Goal: Communication & Community: Answer question/provide support

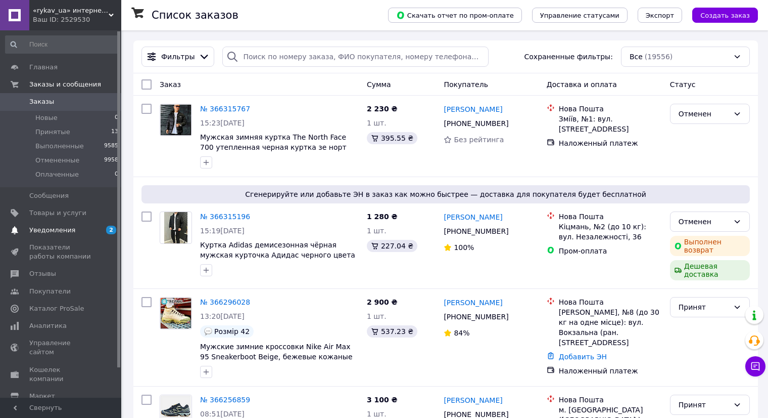
click at [82, 226] on span "Уведомления" at bounding box center [61, 229] width 64 height 9
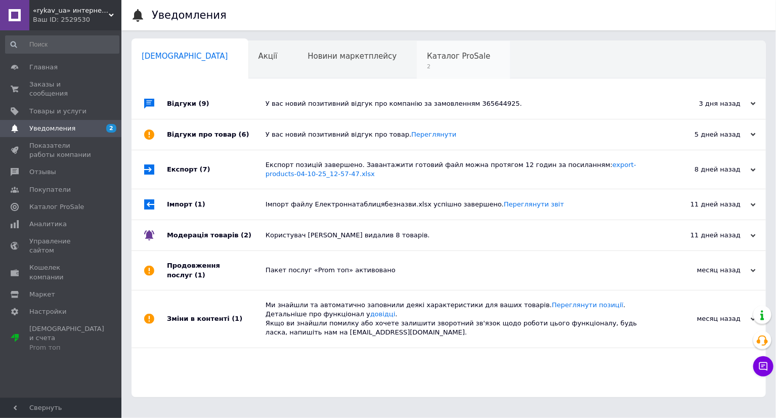
click at [427, 66] on span "2" at bounding box center [458, 67] width 63 height 8
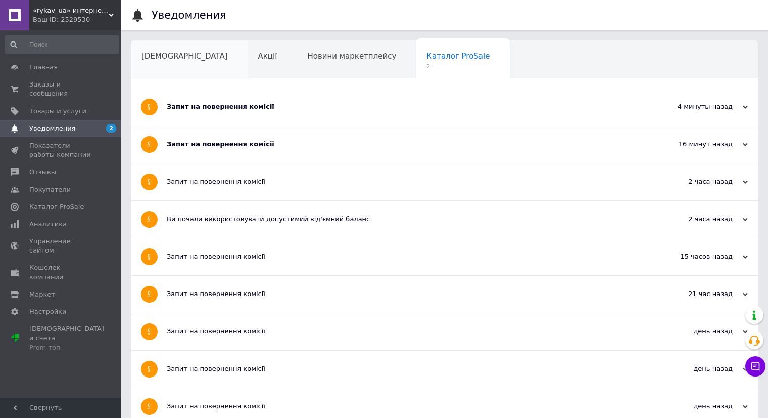
click at [168, 50] on div "[DEMOGRAPHIC_DATA]" at bounding box center [189, 60] width 117 height 38
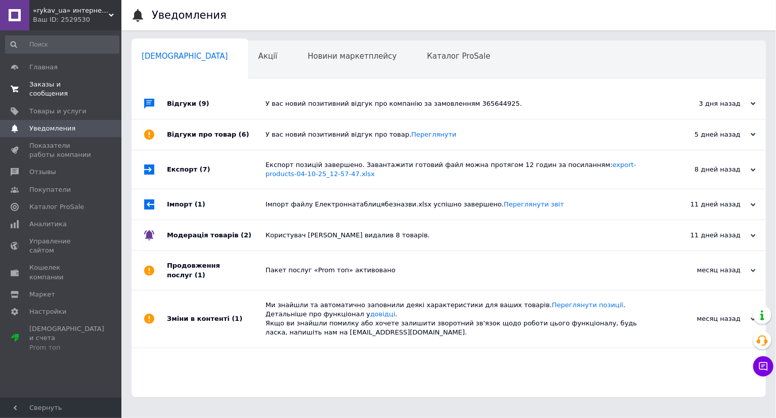
click at [112, 89] on link "Заказы и сообщения 0 0" at bounding box center [62, 89] width 124 height 26
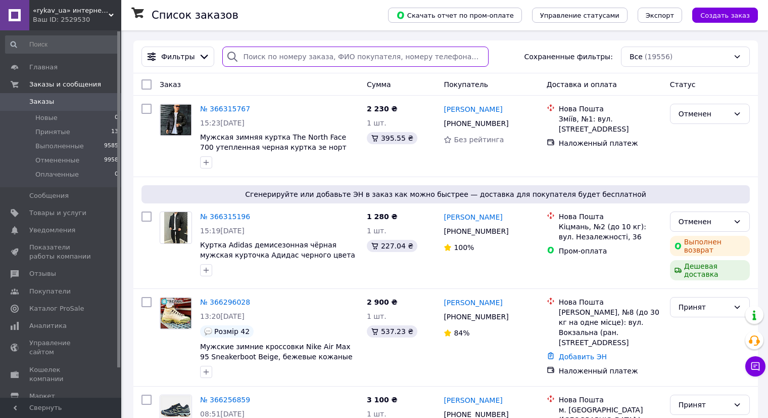
click at [268, 54] on input "search" at bounding box center [355, 57] width 266 height 20
paste input "[PHONE_NUMBER]"
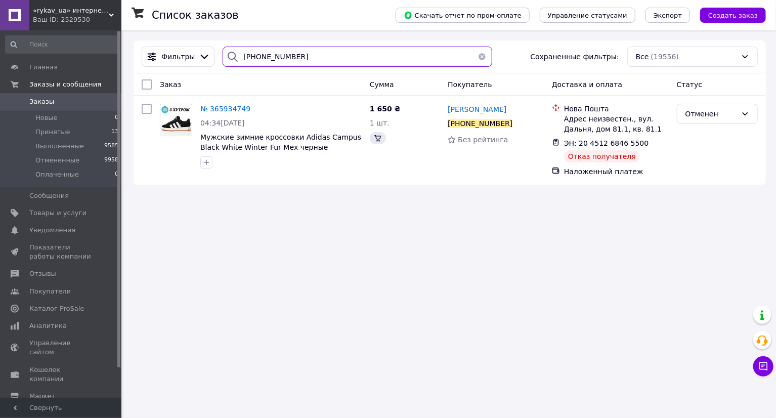
type input "[PHONE_NUMBER]"
click at [226, 107] on span "№ 365934749" at bounding box center [225, 109] width 50 height 8
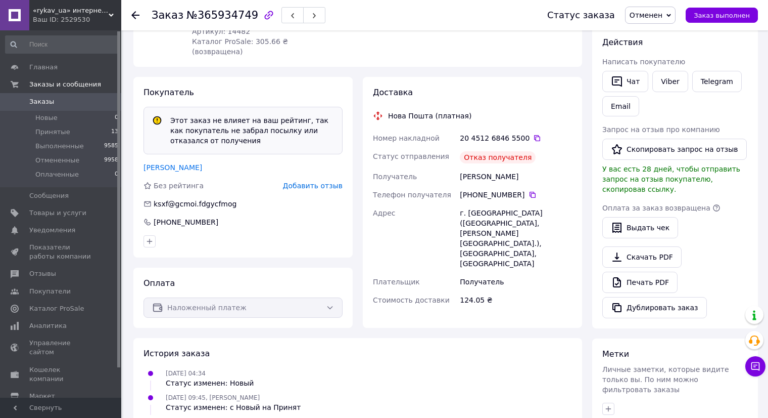
scroll to position [325, 0]
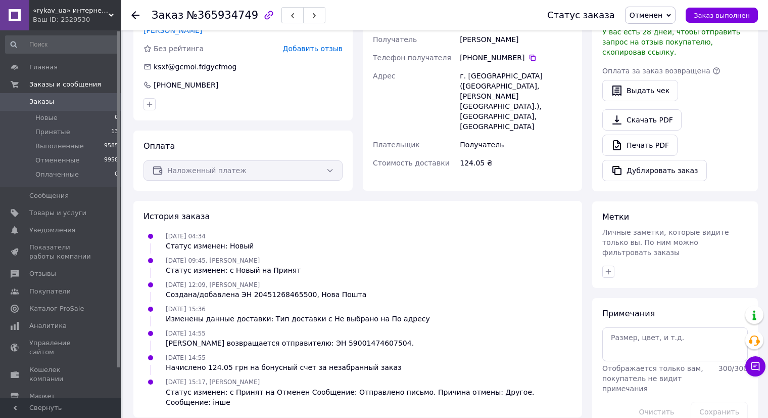
click at [89, 101] on span "Заказы" at bounding box center [61, 101] width 64 height 9
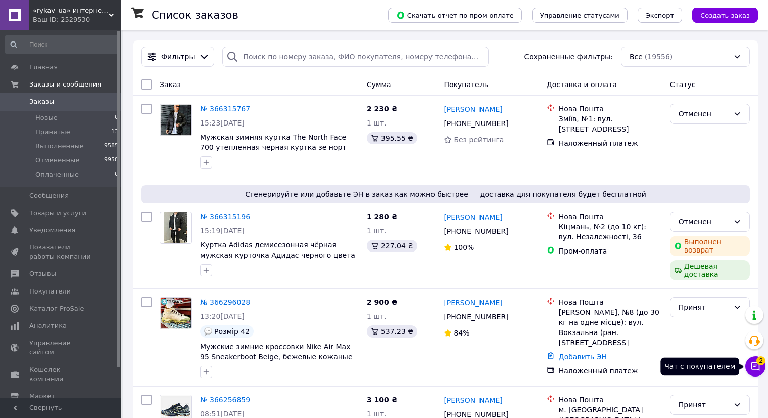
click at [761, 362] on span "2" at bounding box center [761, 360] width 9 height 9
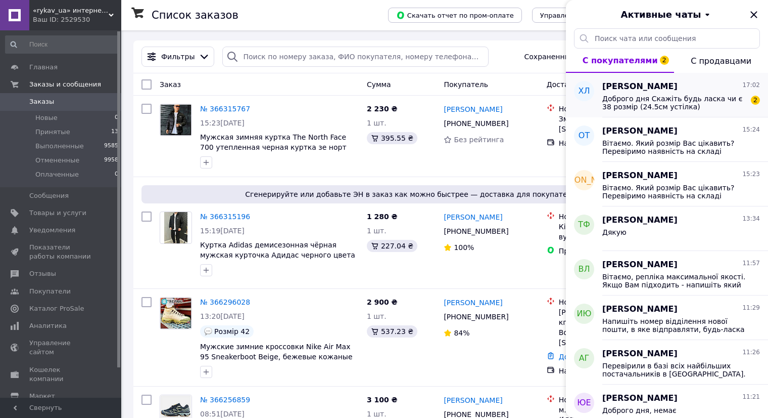
click at [696, 95] on span "Доброго дня Скажіть будь ласка чи є 38 розмір (24.5см устілка)" at bounding box center [675, 103] width 144 height 16
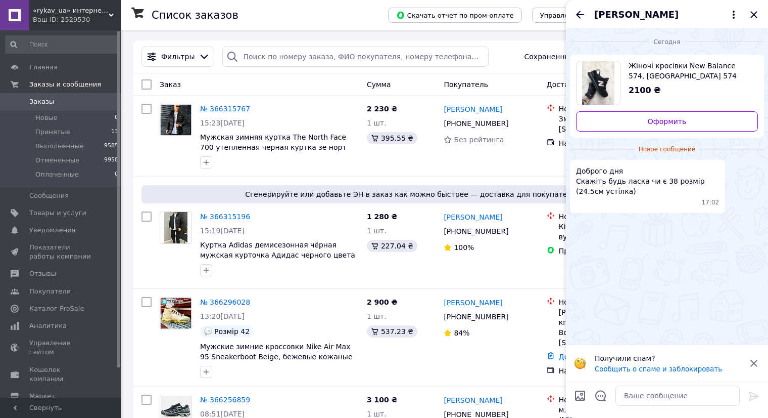
click at [666, 410] on div at bounding box center [667, 399] width 202 height 37
click at [671, 402] on textarea at bounding box center [678, 395] width 124 height 20
type textarea "Доброго дня"
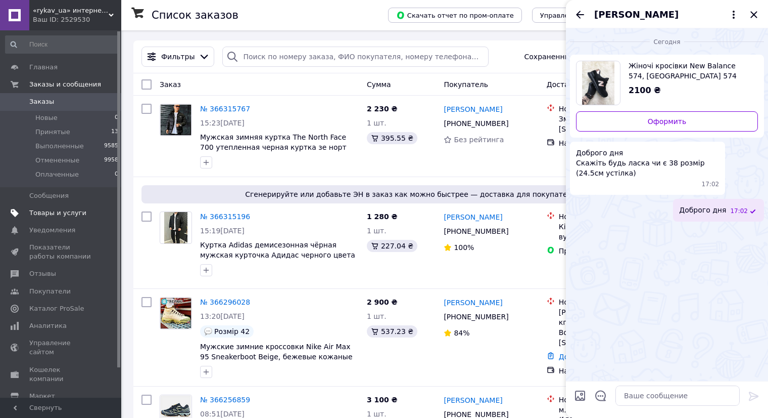
click at [86, 214] on span "Товары и услуги" at bounding box center [61, 212] width 64 height 9
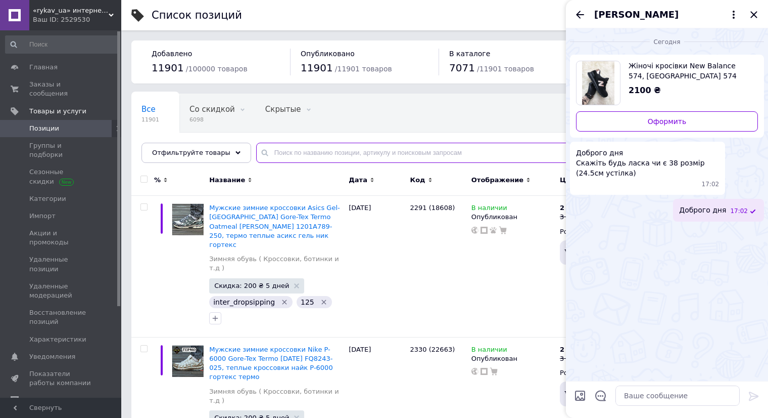
paste input "C-1005"
click at [413, 153] on input "text" at bounding box center [502, 153] width 492 height 20
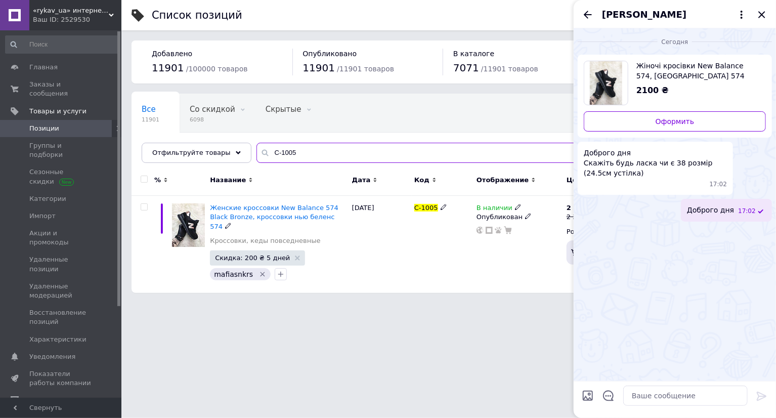
type input "C-1005"
click at [491, 206] on span "В наличии" at bounding box center [494, 209] width 36 height 11
click at [540, 214] on li "Нет в наличии" at bounding box center [574, 215] width 96 height 14
click at [440, 278] on div "C-1005" at bounding box center [443, 244] width 62 height 97
click at [697, 396] on textarea at bounding box center [685, 395] width 124 height 20
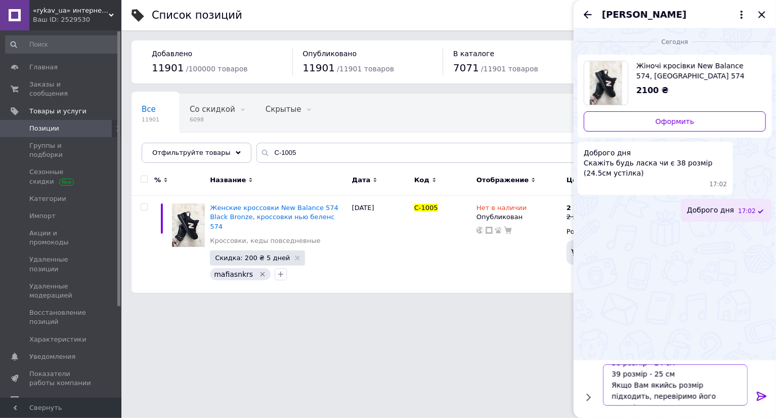
scroll to position [12, 0]
type textarea "38 розмір - 24 см 39 розмір - 25 см Якщо Вам якийсь розмір підходить, перевірим…"
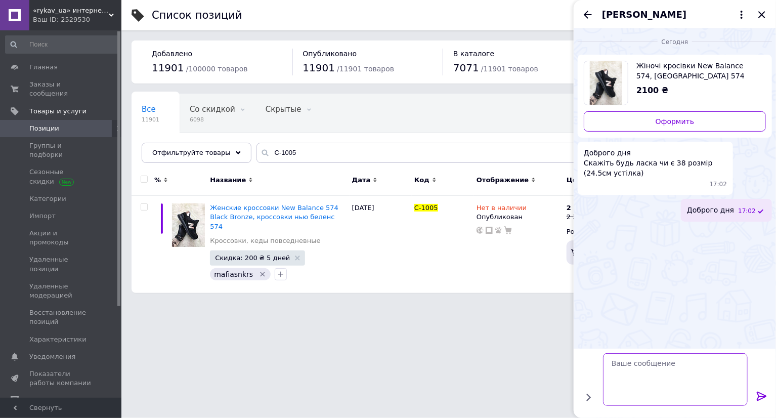
scroll to position [0, 0]
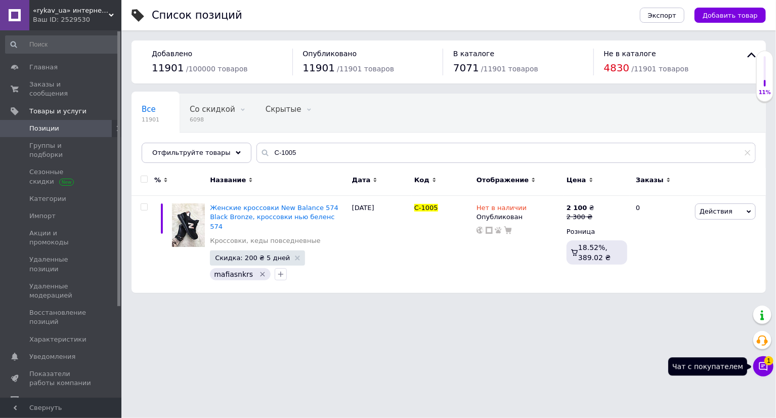
click at [762, 367] on icon at bounding box center [763, 366] width 9 height 9
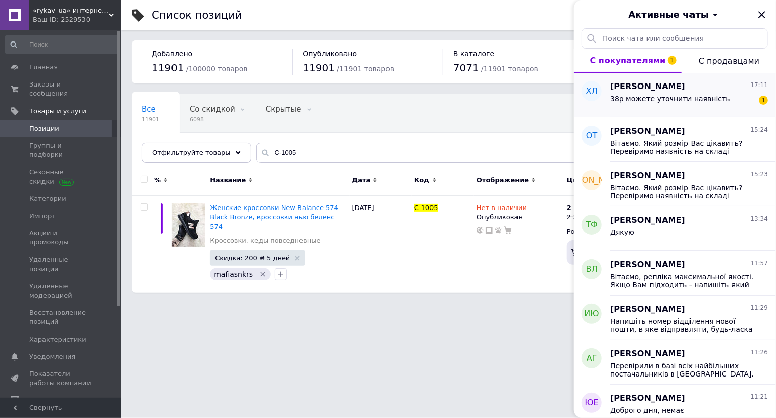
click at [665, 100] on span "38р можете уточнити наявність" at bounding box center [670, 99] width 120 height 8
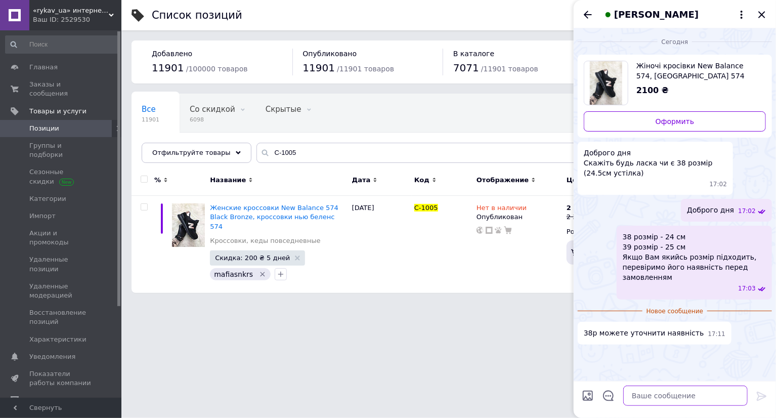
click at [689, 399] on textarea at bounding box center [685, 395] width 124 height 20
paste textarea "42 розмір (26.5 см) є в наявності. Замовлення можемо оформити тут у чаті якщо п…"
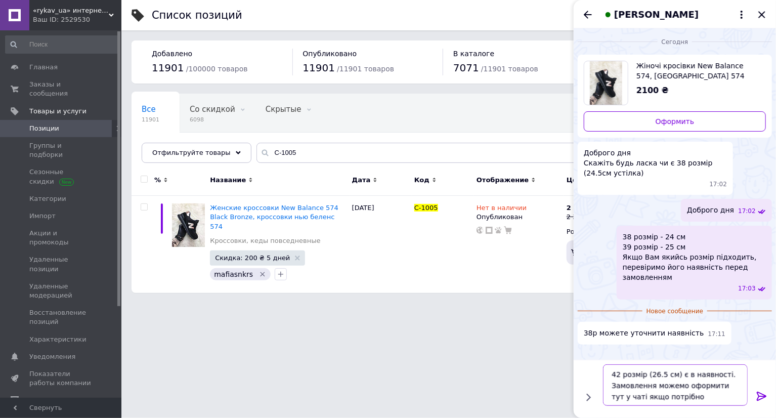
drag, startPoint x: 620, startPoint y: 366, endPoint x: 595, endPoint y: 365, distance: 24.8
click at [595, 365] on div "42 розмір (26.5 см) є в наявності. Замовлення можемо оформити тут у чаті якщо п…" at bounding box center [674, 385] width 194 height 50
drag, startPoint x: 649, startPoint y: 372, endPoint x: 675, endPoint y: 365, distance: 26.6
click at [675, 365] on textarea "38 розмір (26.5 см) є в наявності. Замовлення можемо оформити тут у чаті якщо п…" at bounding box center [675, 384] width 145 height 41
type textarea "38 розмір є в наявності. Замовлення можемо оформити тут у чаті якщо потрібно"
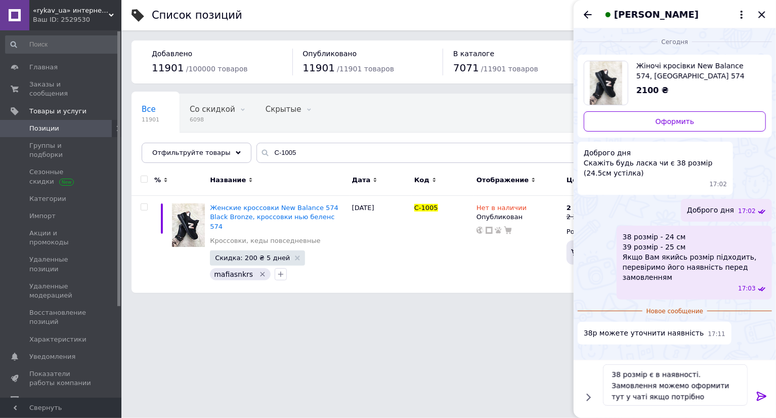
click at [766, 400] on icon at bounding box center [761, 396] width 12 height 12
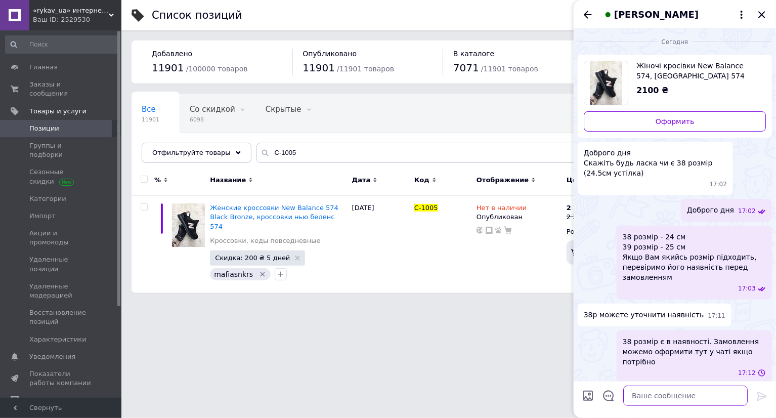
scroll to position [6, 0]
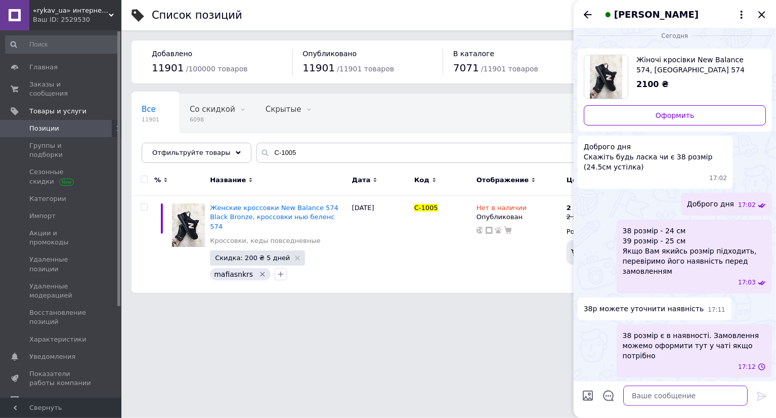
click at [700, 396] on textarea at bounding box center [685, 395] width 124 height 20
paste textarea "У зв'язку з великою неявкою в останній час покупців на пошту, зараз посилки від…"
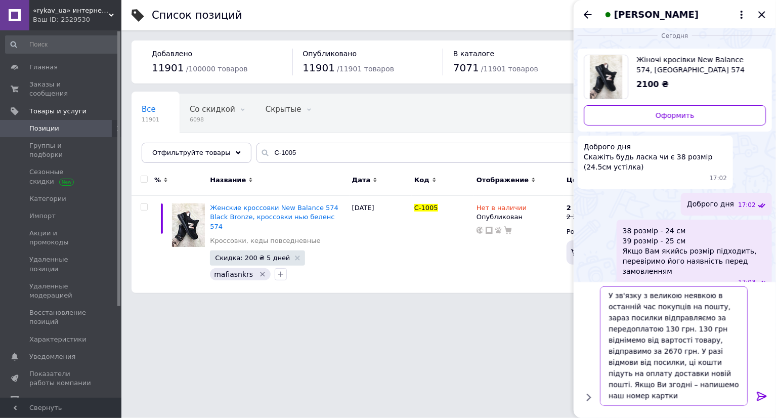
scroll to position [7, 0]
drag, startPoint x: 669, startPoint y: 346, endPoint x: 662, endPoint y: 347, distance: 7.1
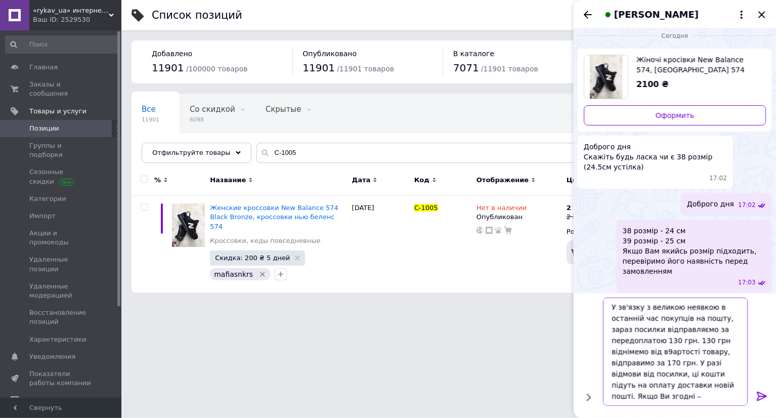
paste textarea "артості товару, відправимо за 26"
click at [663, 360] on textarea "У зв'язку з великою неявкою в останній час покупців на пошту, зараз посилки від…" at bounding box center [675, 351] width 145 height 108
type textarea "У зв'язку з великою неявкою в останній час покупців на пошту, зараз посилки від…"
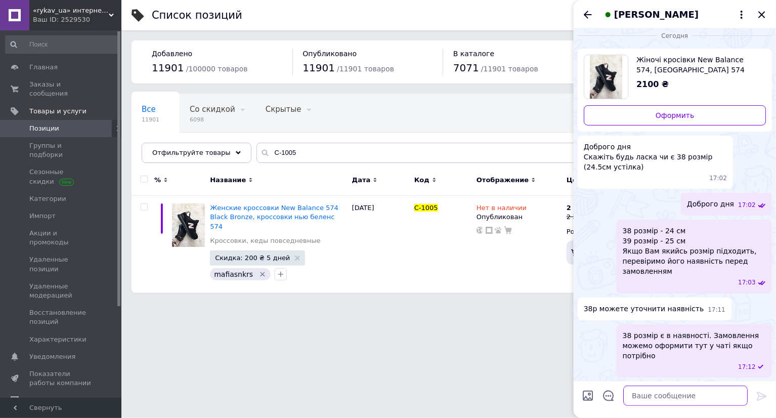
scroll to position [114, 0]
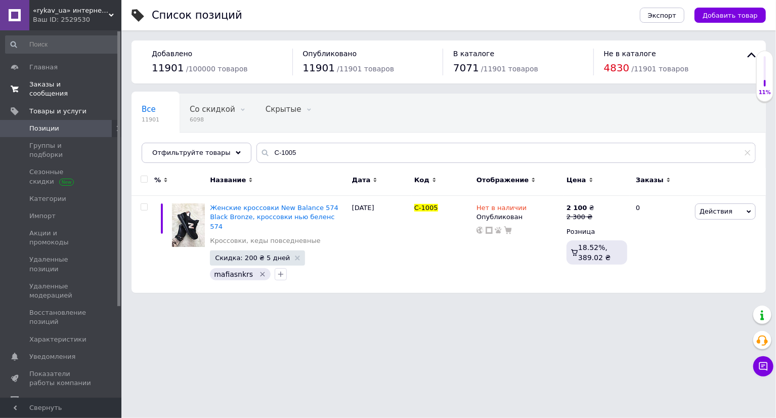
click at [77, 85] on span "Заказы и сообщения" at bounding box center [61, 89] width 64 height 18
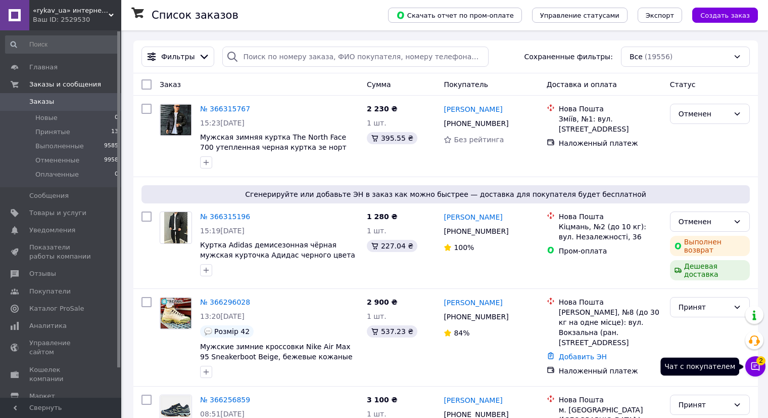
click at [758, 372] on button "Чат с покупателем 2" at bounding box center [756, 366] width 20 height 20
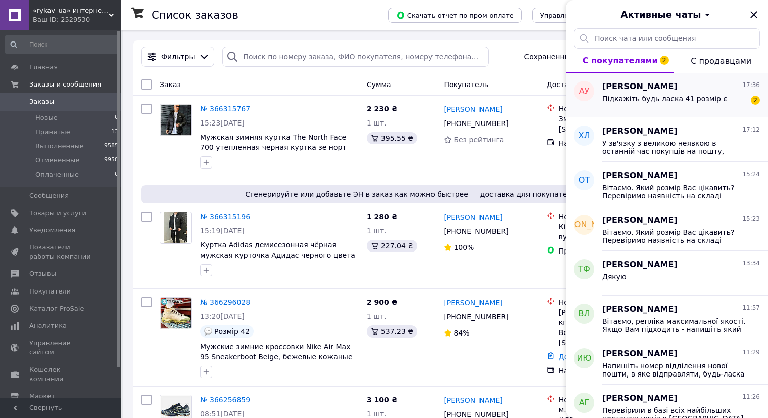
click at [653, 104] on div "Підкажіть будь ласка 41 розмір є" at bounding box center [665, 102] width 125 height 14
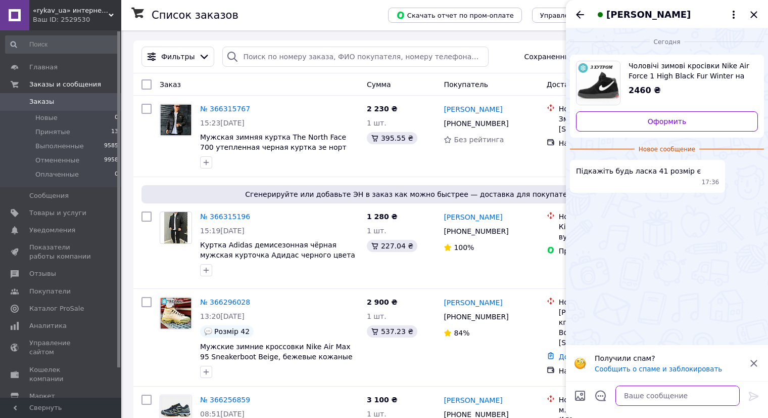
click at [672, 399] on textarea at bounding box center [678, 395] width 124 height 20
type textarea "Доброго дня"
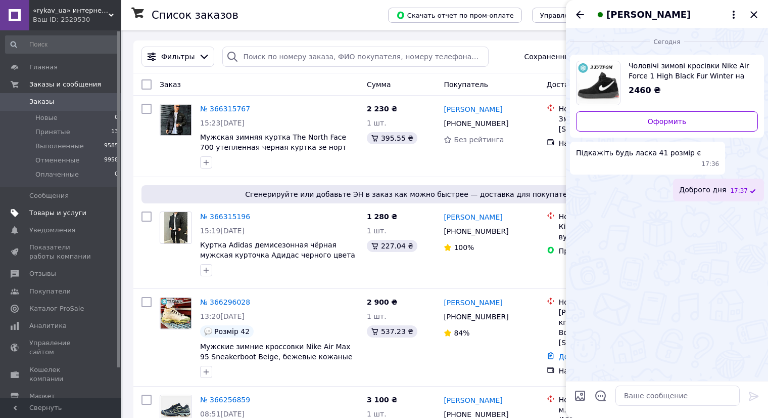
click at [78, 212] on span "Товары и услуги" at bounding box center [57, 212] width 57 height 9
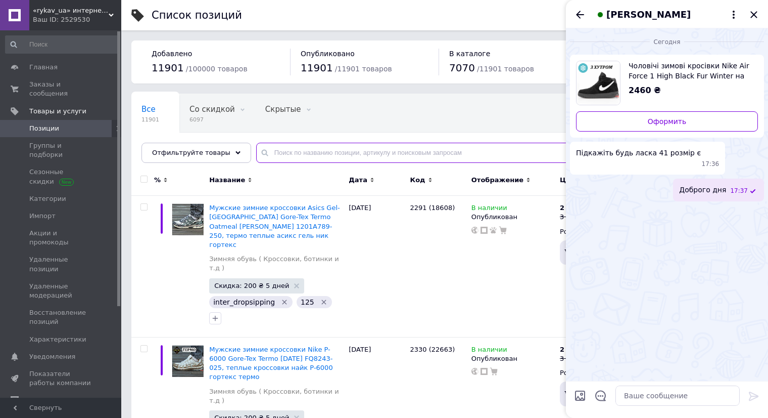
click at [452, 158] on input "text" at bounding box center [502, 153] width 492 height 20
paste input "14835"
type input "14835"
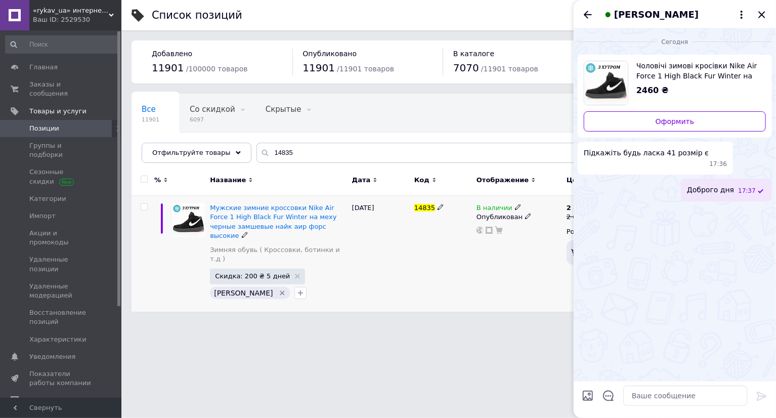
click at [503, 207] on span "В наличии" at bounding box center [494, 209] width 36 height 11
click at [530, 210] on li "Нет в наличии" at bounding box center [574, 215] width 96 height 14
click at [450, 322] on html "«rykav_ua» интернет магазин одежды и обуви Ваш ID: 2529530 Сайт «rykav_ua» инте…" at bounding box center [388, 161] width 776 height 322
click at [657, 390] on textarea at bounding box center [685, 395] width 124 height 20
paste textarea "42 розмір (26.5 см) є в наявності. Замовлення можемо оформити тут у чаті якщо п…"
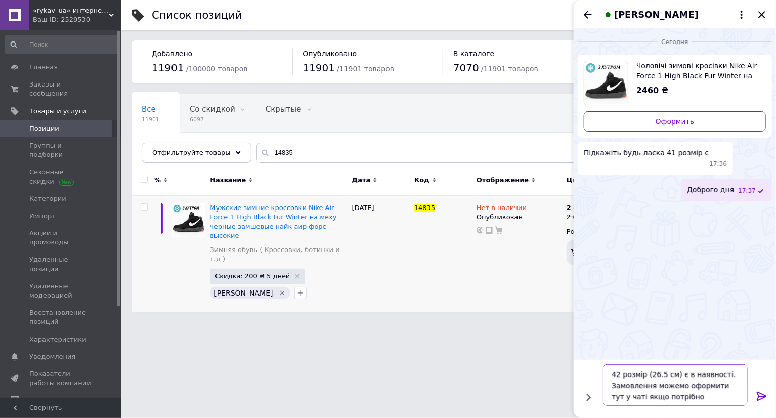
drag, startPoint x: 618, startPoint y: 376, endPoint x: 612, endPoint y: 375, distance: 5.6
click at [612, 375] on textarea "42 розмір (26.5 см) є в наявності. Замовлення можемо оформити тут у чаті якщо п…" at bounding box center [675, 384] width 145 height 41
click at [659, 372] on textarea "41 розмір (26.5 см) є в наявності. Замовлення можемо оформити тут у чаті якщо п…" at bounding box center [675, 384] width 145 height 41
type textarea "41 розмір (26 см) є в наявності. Замовлення можемо оформити тут у чаті якщо пот…"
click at [758, 398] on icon at bounding box center [761, 395] width 10 height 9
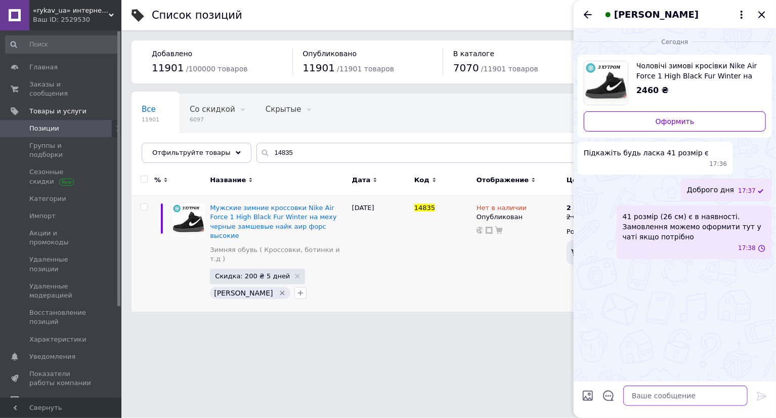
click at [689, 396] on textarea at bounding box center [685, 395] width 124 height 20
paste textarea "У зв'язку з великою неявкою в останній час покупців на пошту, зараз посилки від…"
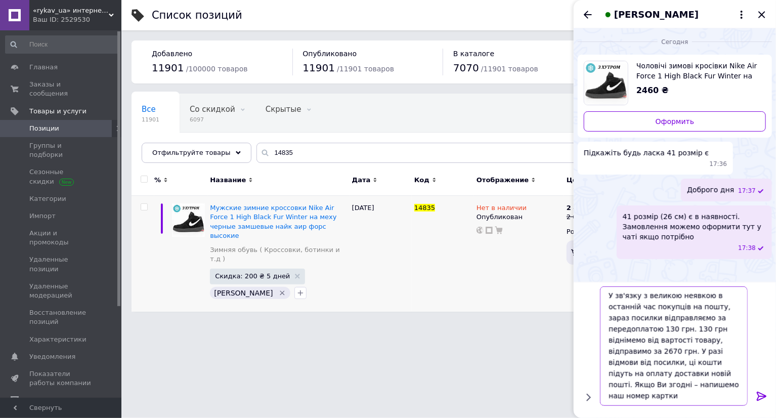
scroll to position [7, 0]
drag, startPoint x: 672, startPoint y: 345, endPoint x: 665, endPoint y: 344, distance: 7.2
click at [665, 344] on textarea "У зв'язку з великою неявкою в останній час покупців на пошту, зараз посилки від…" at bounding box center [675, 345] width 145 height 119
type textarea "У зв'язку з великою неявкою в останній час покупців на пошту, зараз посилки від…"
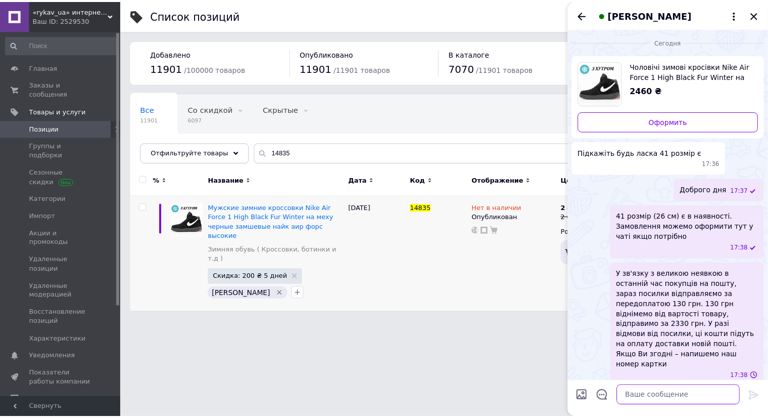
scroll to position [0, 0]
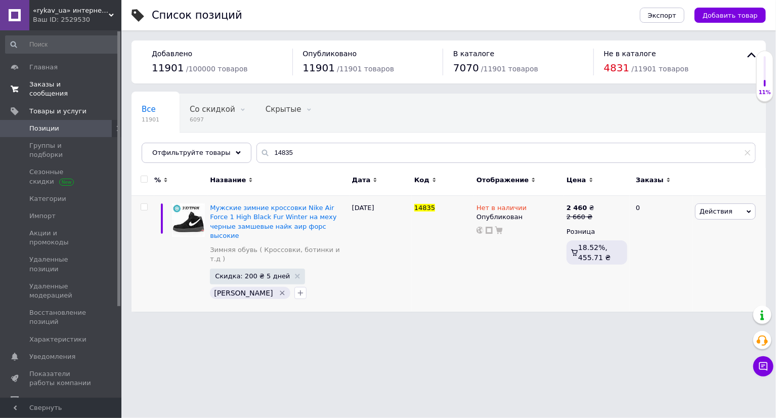
click at [82, 80] on span "Заказы и сообщения" at bounding box center [61, 89] width 64 height 18
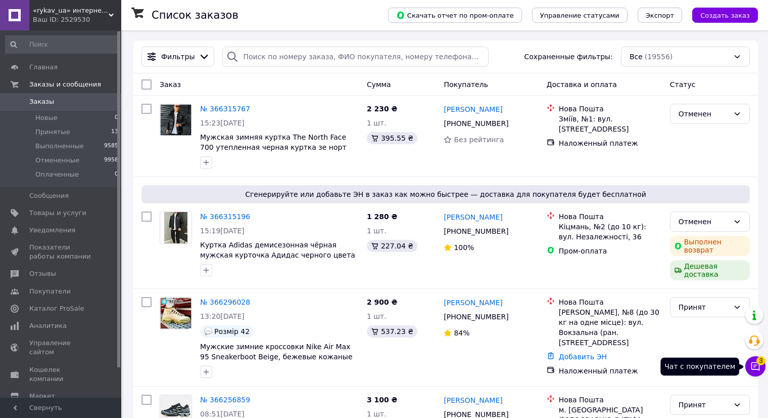
click at [759, 366] on icon at bounding box center [756, 366] width 9 height 9
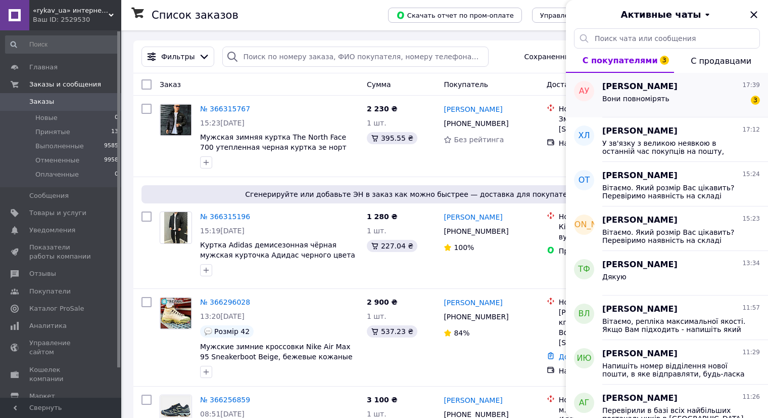
click at [630, 111] on div "[PERSON_NAME] 17:39 Вони повномірять 3" at bounding box center [686, 95] width 166 height 44
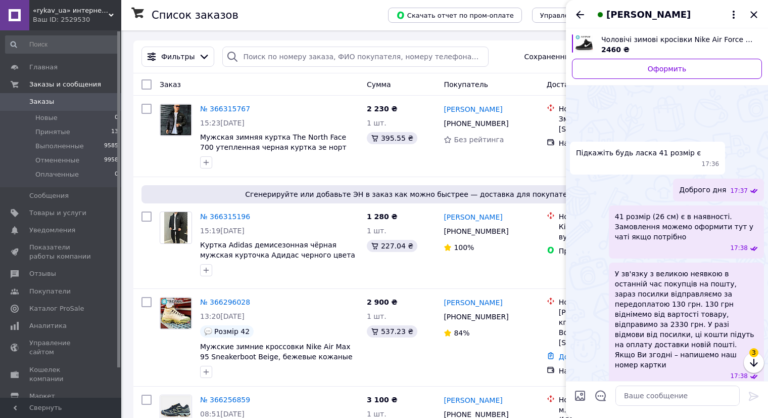
scroll to position [88, 0]
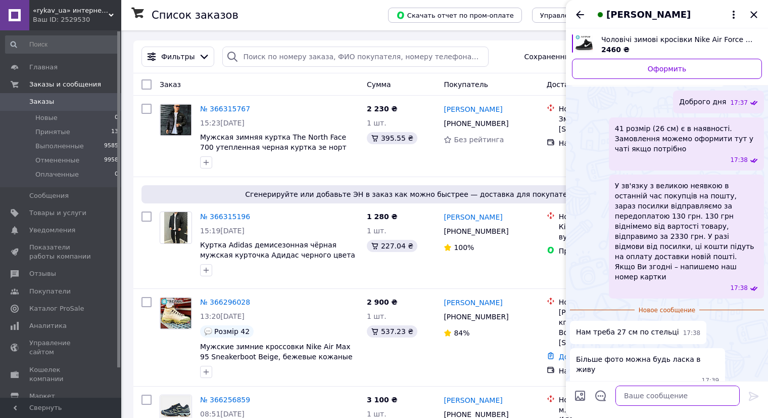
click at [645, 390] on textarea at bounding box center [678, 395] width 124 height 20
type textarea "Стандартна В'єтнамська розмірна сітка"
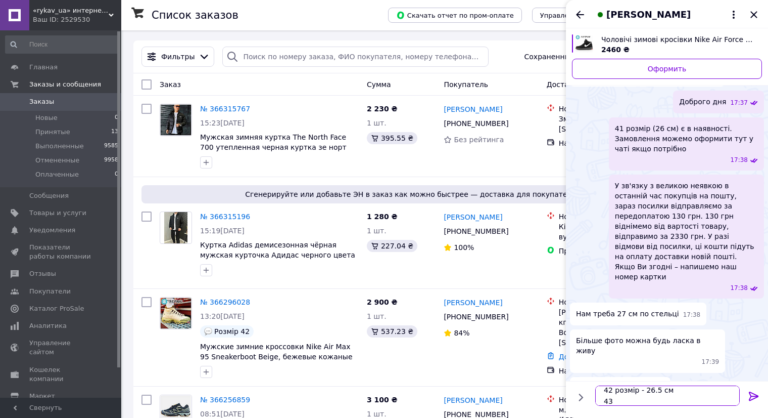
scroll to position [12, 0]
type textarea "41 розмір - 26 см 42 розмір - 26.5 см 43 розмір - 27.5 см"
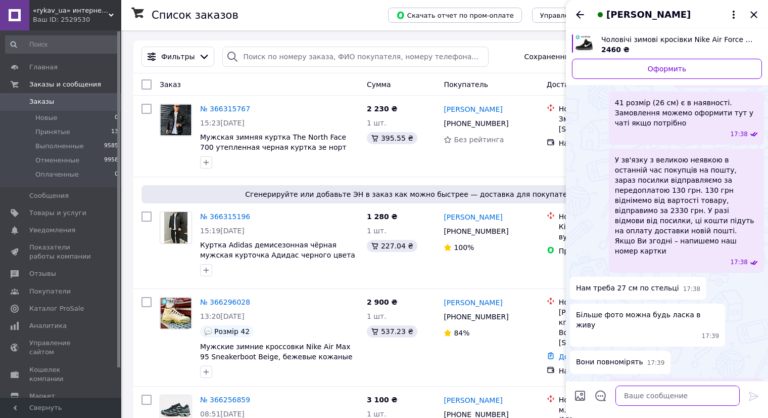
scroll to position [127, 0]
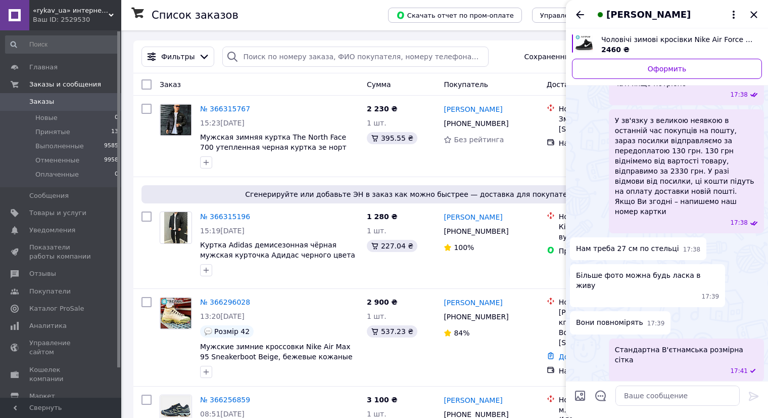
click at [582, 396] on input "Загрузить файлы" at bounding box center [580, 395] width 12 height 12
type input "C:\fakepath\2791377679_2791377679.jpg"
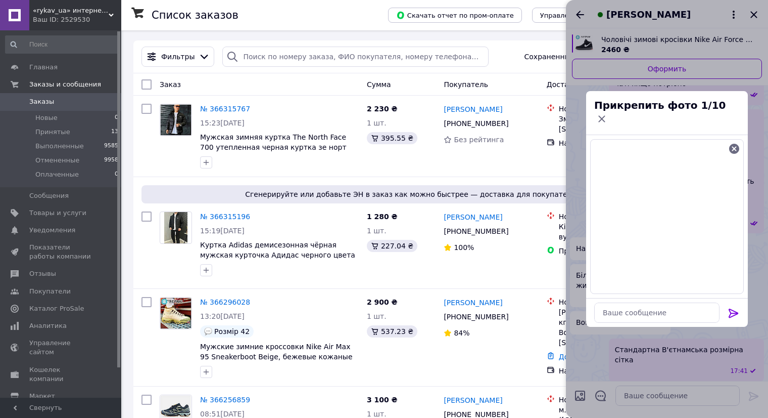
drag, startPoint x: 732, startPoint y: 298, endPoint x: 735, endPoint y: 306, distance: 8.6
click at [732, 303] on div at bounding box center [734, 315] width 20 height 24
click at [735, 307] on icon at bounding box center [734, 313] width 12 height 12
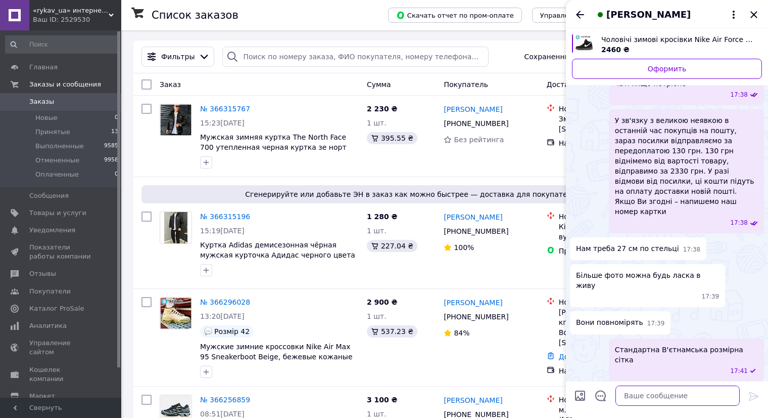
click at [680, 392] on textarea at bounding box center [678, 395] width 124 height 20
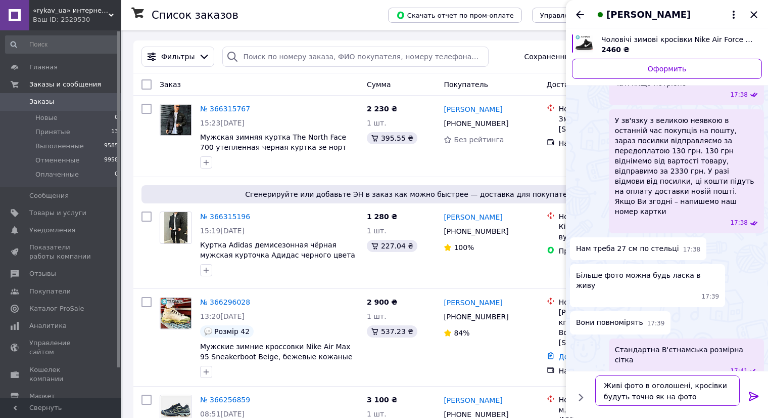
type textarea "Живі фото в оголошені, кросівки будуть точно як на фото"
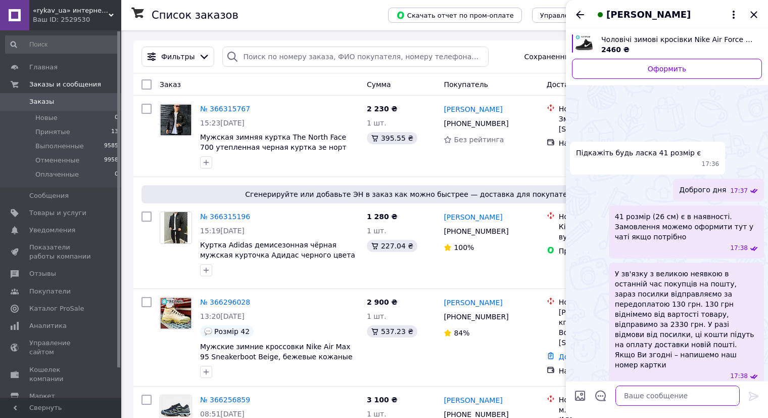
scroll to position [306, 0]
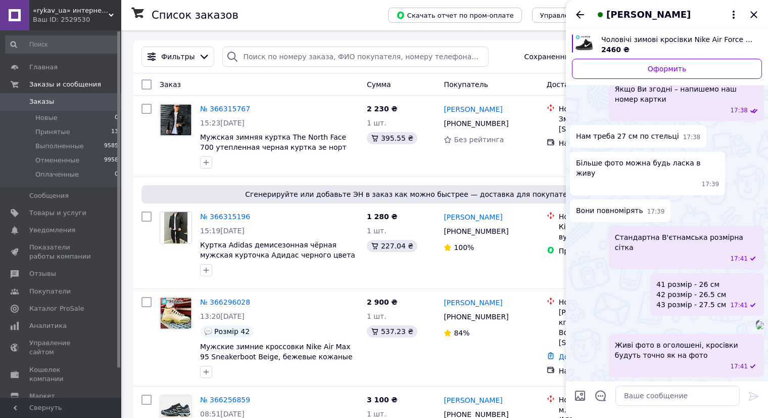
click at [631, 16] on span "[PERSON_NAME]" at bounding box center [649, 14] width 84 height 13
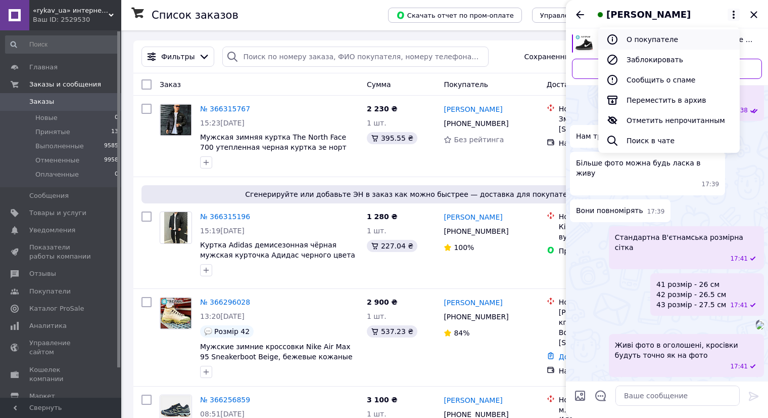
click at [631, 30] on button "О покупателе" at bounding box center [670, 39] width 142 height 20
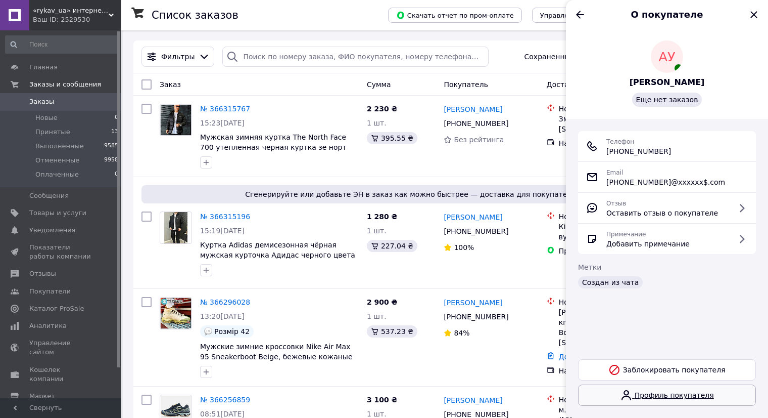
click at [672, 401] on link "Профиль покупателя" at bounding box center [667, 394] width 178 height 21
click at [751, 14] on icon "Закрыть" at bounding box center [754, 15] width 12 height 12
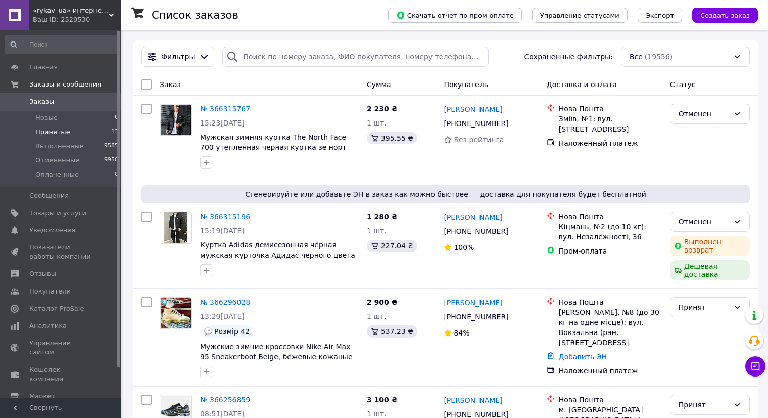
click at [82, 125] on li "Принятые 13" at bounding box center [62, 132] width 124 height 14
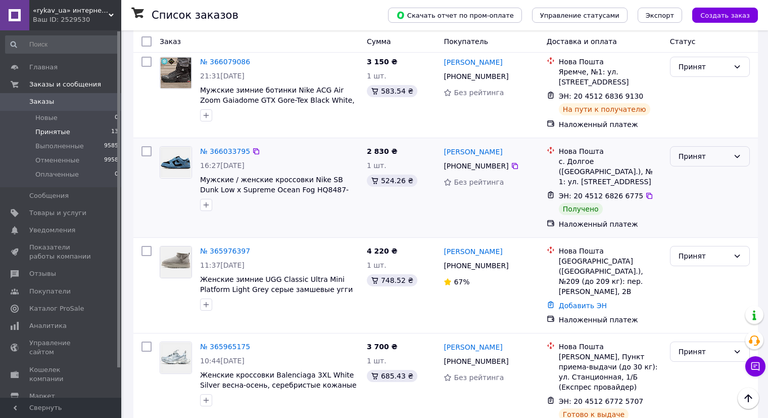
scroll to position [556, 0]
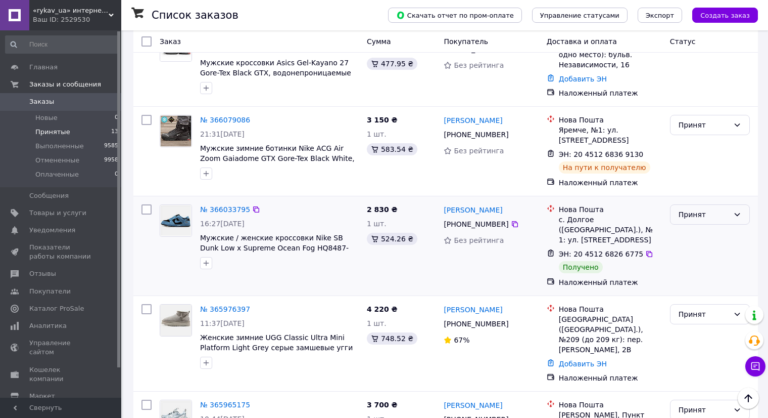
click at [691, 209] on div "Принят" at bounding box center [704, 214] width 51 height 11
click at [692, 174] on li "Выполнен" at bounding box center [710, 178] width 79 height 18
click at [646, 250] on icon at bounding box center [650, 254] width 8 height 8
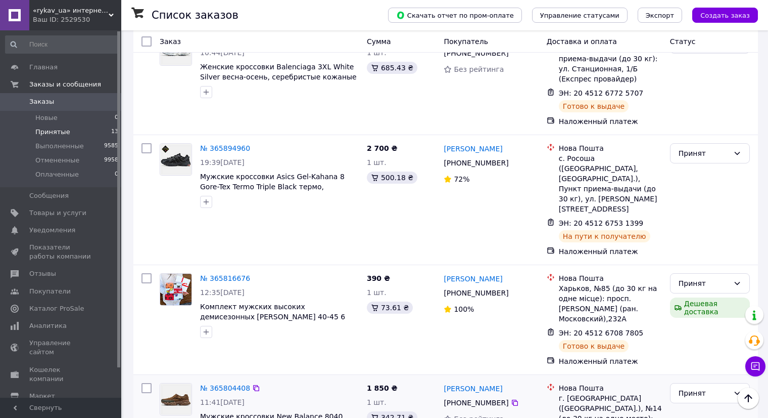
scroll to position [986, 0]
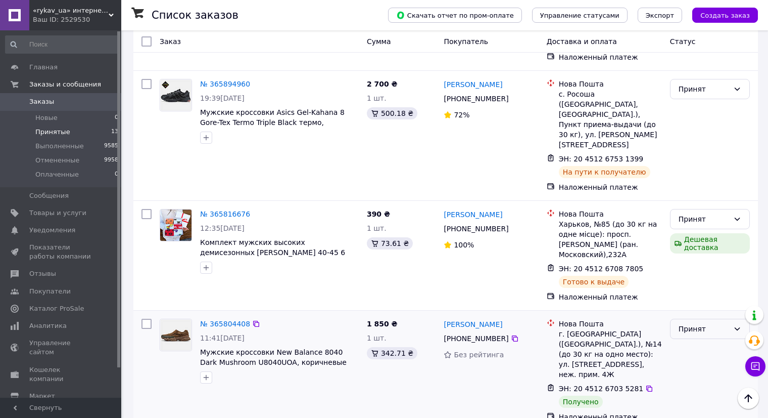
drag, startPoint x: 698, startPoint y: 226, endPoint x: 698, endPoint y: 232, distance: 6.1
click at [698, 323] on div "Принят" at bounding box center [704, 328] width 51 height 11
click at [698, 243] on li "Выполнен" at bounding box center [710, 249] width 79 height 18
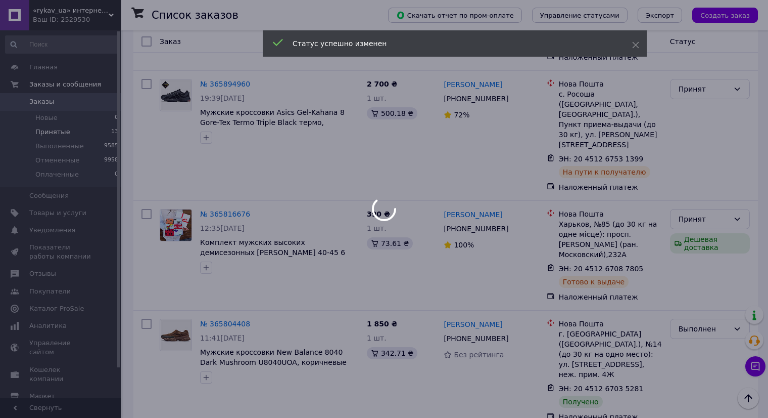
click at [640, 278] on div at bounding box center [384, 209] width 768 height 418
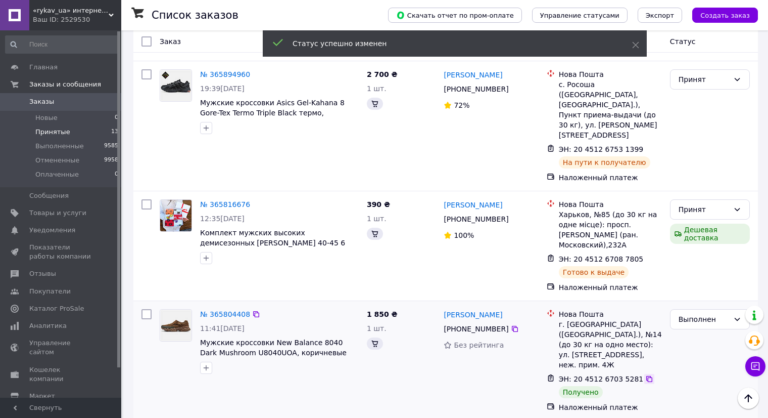
click at [646, 375] on icon at bounding box center [650, 379] width 8 height 8
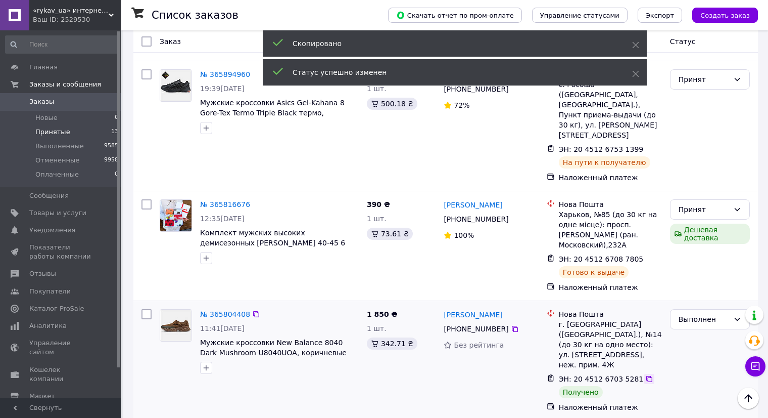
scroll to position [897, 0]
click at [78, 104] on span "Заказы" at bounding box center [61, 101] width 64 height 9
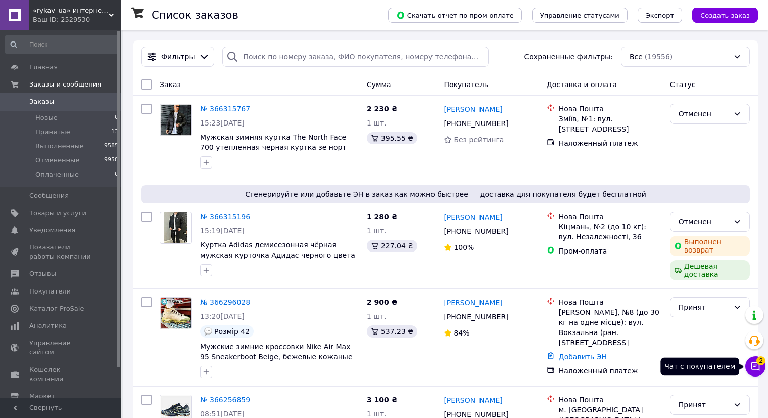
click at [757, 359] on span "2" at bounding box center [761, 360] width 9 height 9
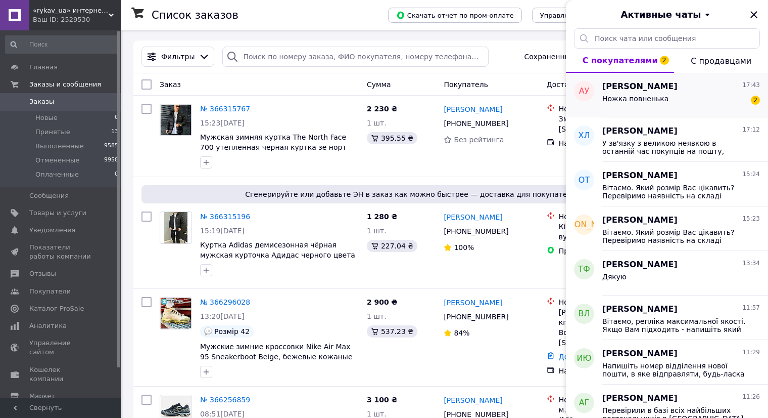
click at [636, 111] on div "[PERSON_NAME] 17:43 Ножка повненька 2" at bounding box center [686, 95] width 166 height 44
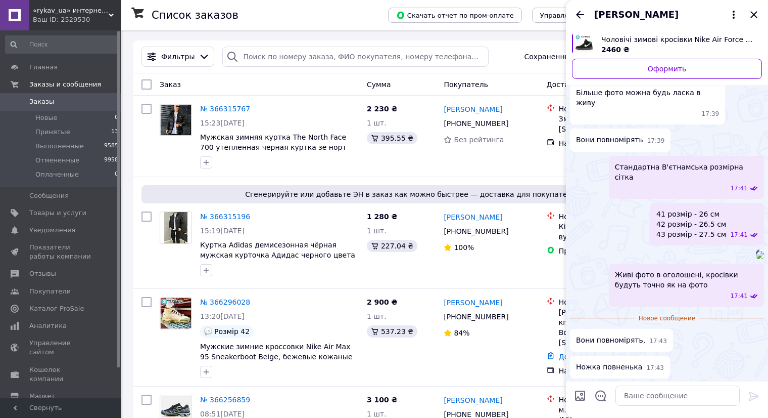
scroll to position [352, 0]
click at [631, 391] on textarea at bounding box center [678, 395] width 124 height 20
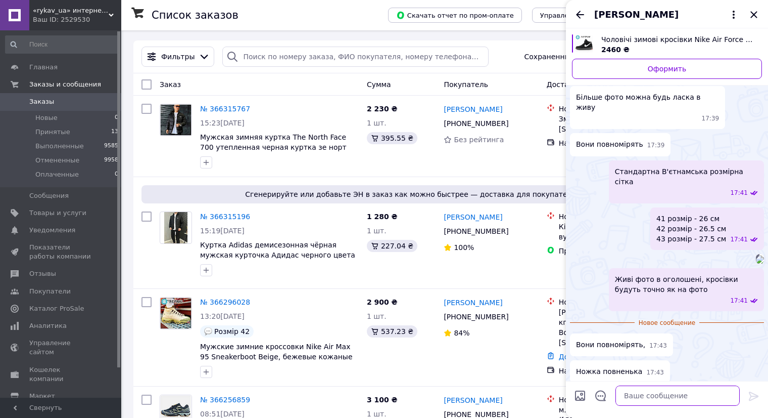
scroll to position [251, 0]
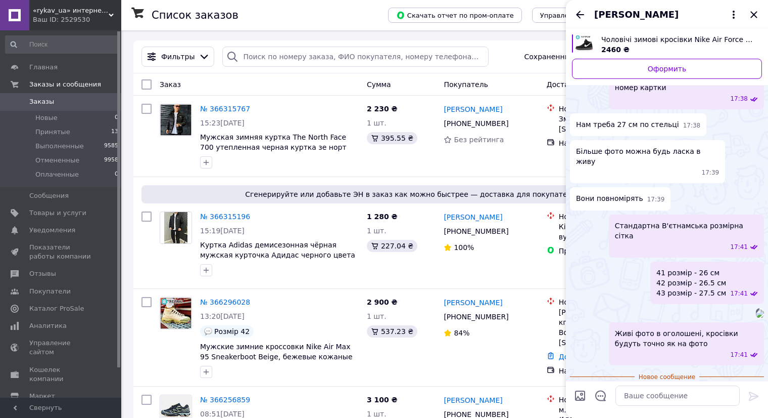
click at [655, 214] on div "Стандартна В'єтнамська розмірна сітка 17:41" at bounding box center [686, 235] width 155 height 43
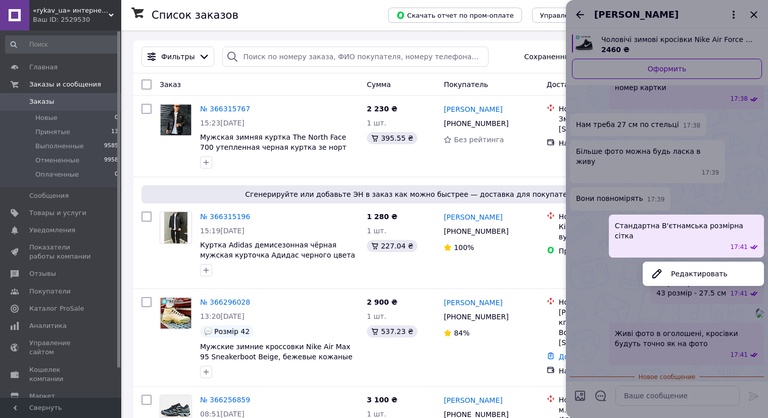
click at [655, 220] on span "Стандартна В'єтнамська розмірна сітка" at bounding box center [686, 230] width 143 height 20
copy span "Стандартна В'єтнамська розмірна сітка"
click at [612, 219] on div at bounding box center [667, 209] width 202 height 418
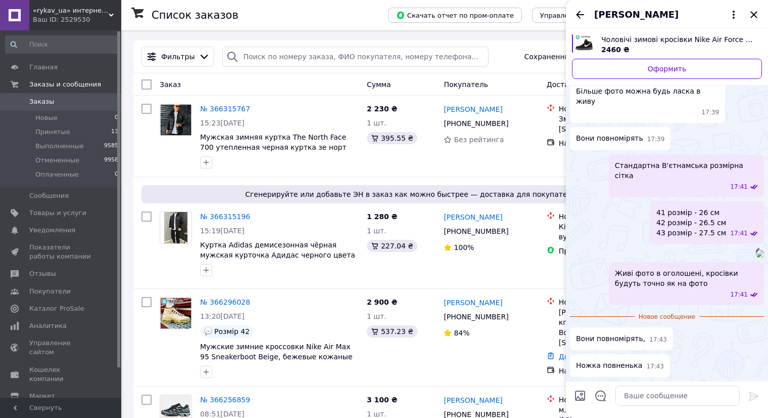
scroll to position [352, 0]
click at [659, 394] on textarea at bounding box center [678, 395] width 124 height 20
paste textarea "Стандартна В'єтнамська розмірна сітка"
type textarea "Стандартна В'єтнамська розмірна сітка"
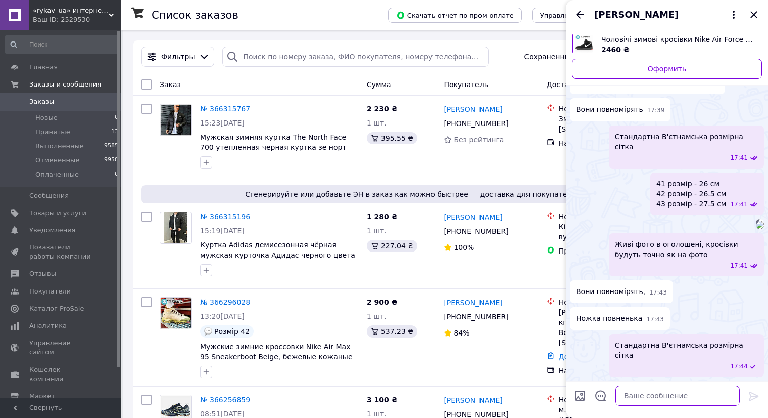
scroll to position [371, 0]
click at [753, 17] on icon "Закрыть" at bounding box center [754, 15] width 12 height 12
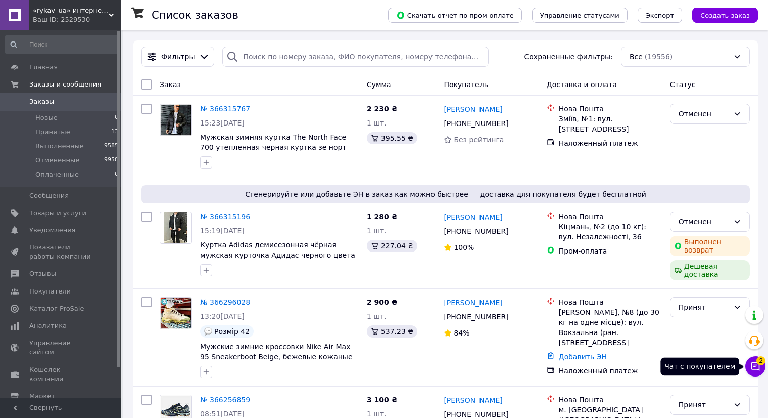
click at [757, 371] on icon at bounding box center [756, 366] width 10 height 10
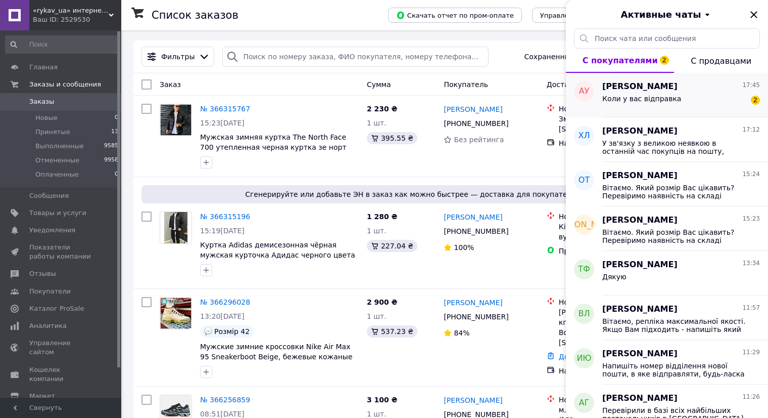
click at [672, 101] on div "Коли у вас відправка 2" at bounding box center [682, 101] width 158 height 16
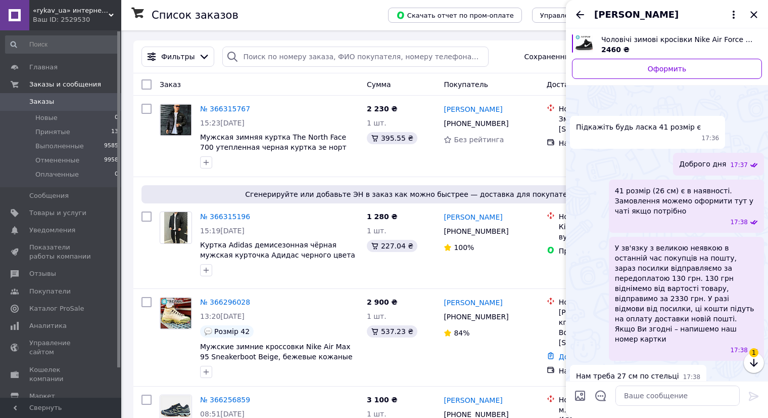
scroll to position [463, 0]
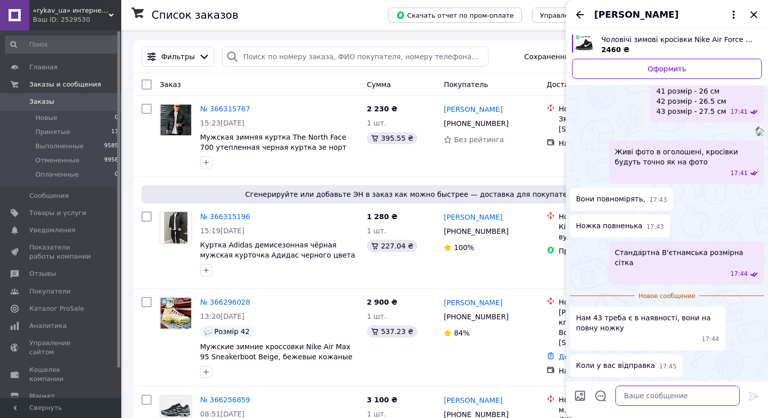
click at [676, 396] on textarea at bounding box center [678, 395] width 124 height 20
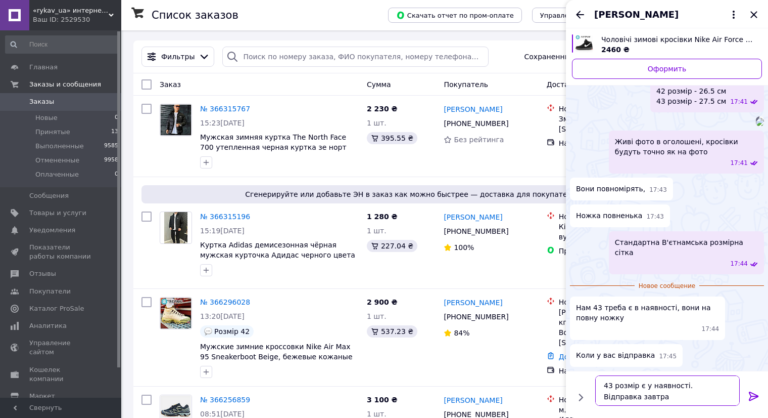
type textarea "43 розмір є у наявності. Відправка завтра"
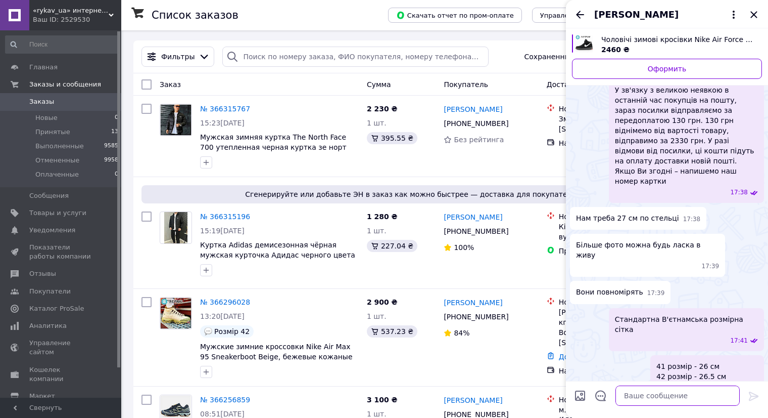
scroll to position [105, 0]
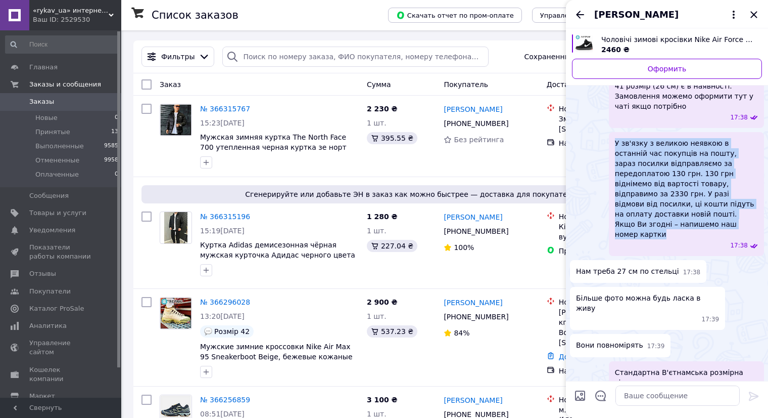
drag, startPoint x: 616, startPoint y: 133, endPoint x: 711, endPoint y: 207, distance: 121.0
click at [711, 207] on span "У зв'язку з великою неявкою в останній час покупців на пошту, зараз посилки від…" at bounding box center [686, 188] width 143 height 101
copy span "У зв'язку з великою неявкою в останній час покупців на пошту, зараз посилки від…"
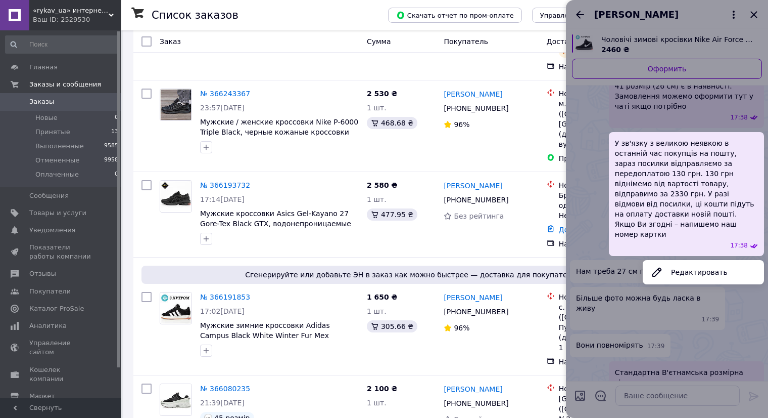
click at [667, 317] on div at bounding box center [667, 209] width 202 height 418
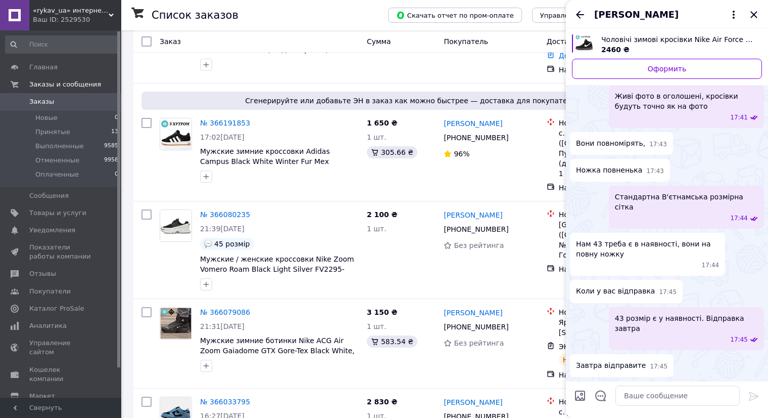
scroll to position [607, 0]
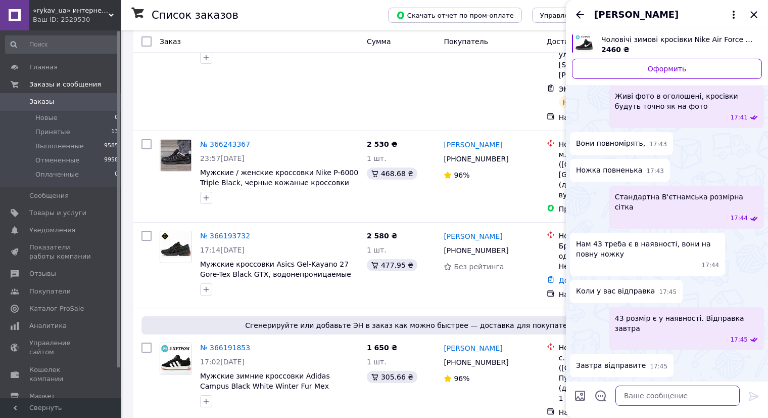
click at [680, 393] on textarea at bounding box center [678, 395] width 124 height 20
type textarea "Так"
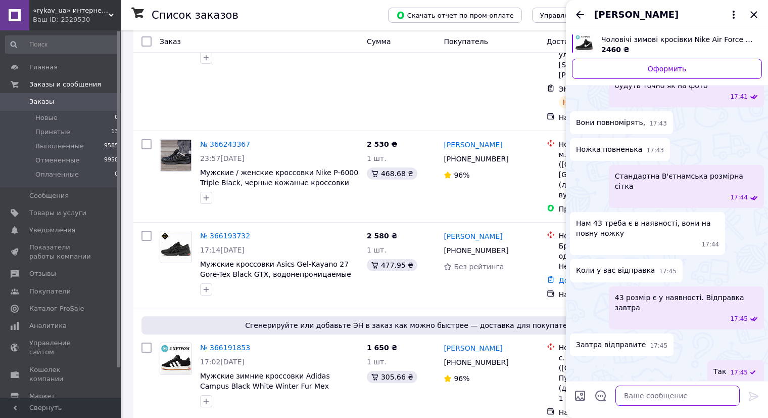
paste textarea "У зв'язку з великою неявкою в останній час покупців на пошту, зараз посилки від…"
type textarea "У зв'язку з великою неявкою в останній час покупців на пошту, зараз посилки від…"
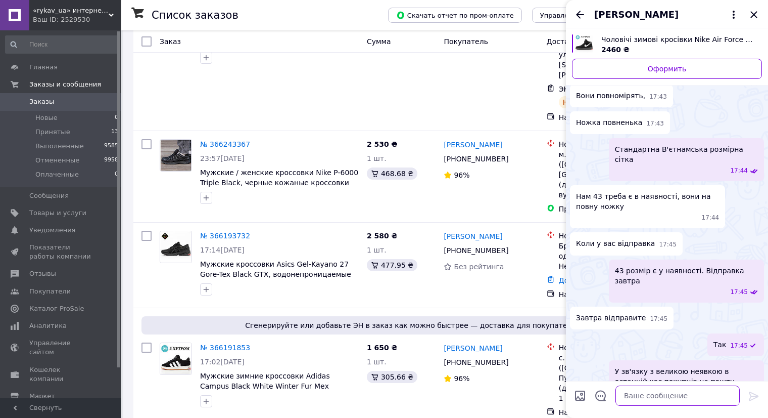
scroll to position [644, 0]
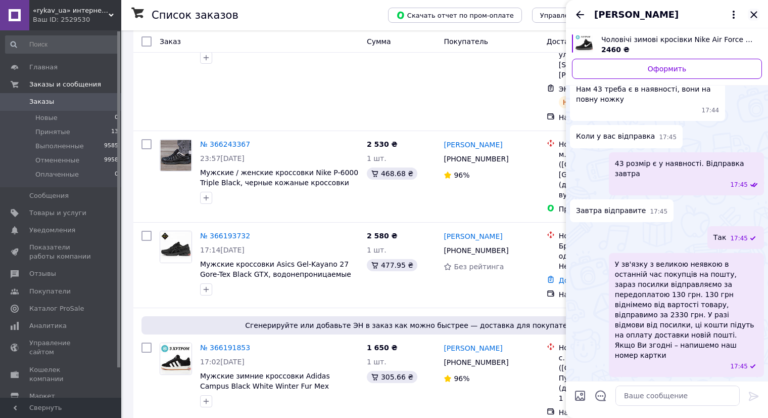
click at [756, 15] on icon "Закрыть" at bounding box center [754, 15] width 12 height 12
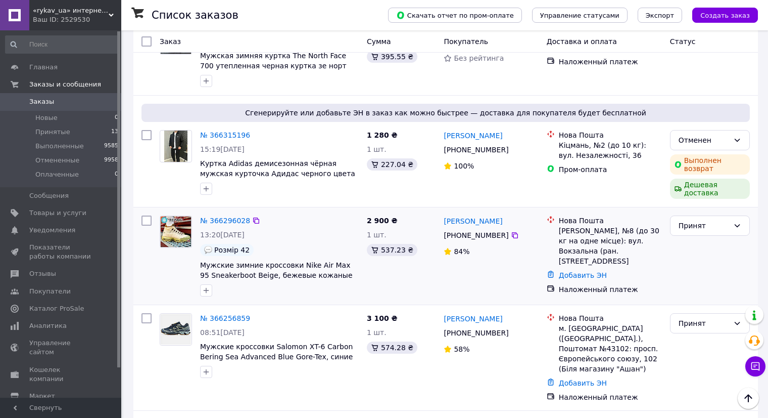
scroll to position [0, 0]
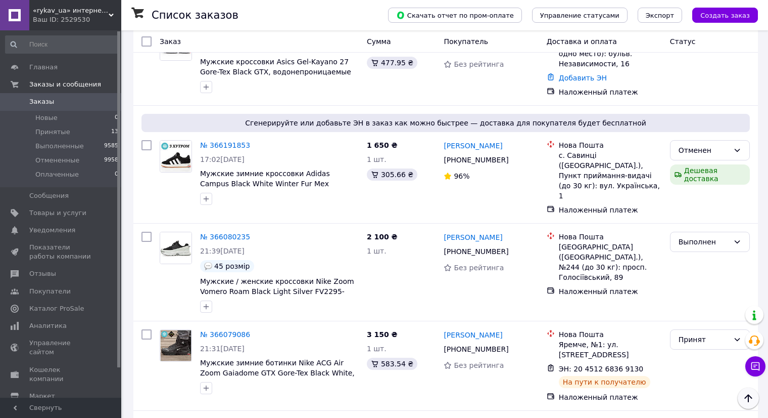
click at [749, 398] on icon "Наверх" at bounding box center [749, 398] width 8 height 8
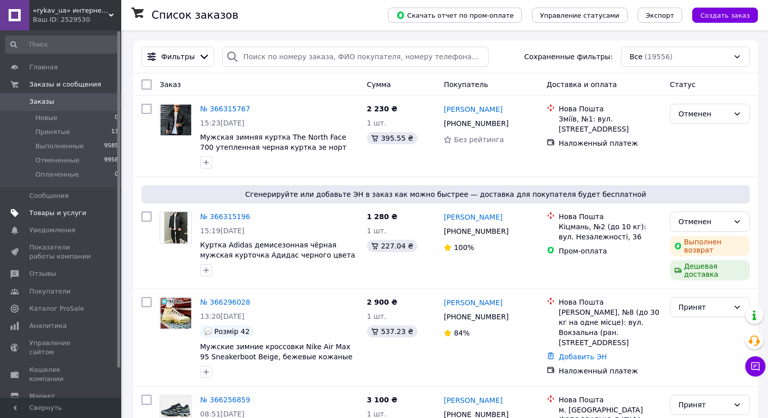
click at [79, 207] on link "Товары и услуги" at bounding box center [62, 212] width 124 height 17
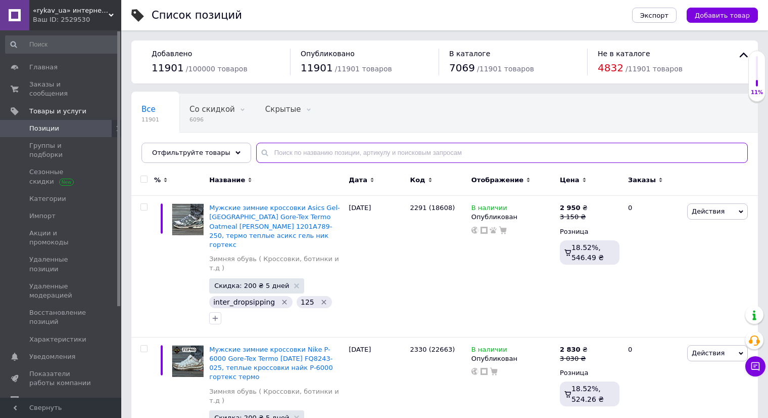
click at [332, 157] on input "text" at bounding box center [502, 153] width 492 height 20
paste input "17743"
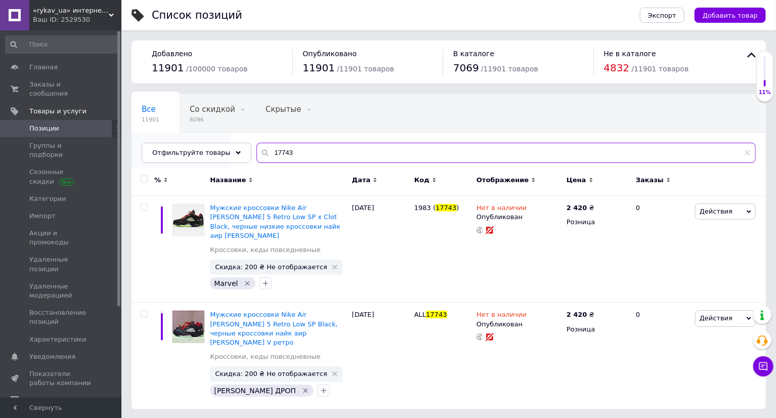
paste input "RD015"
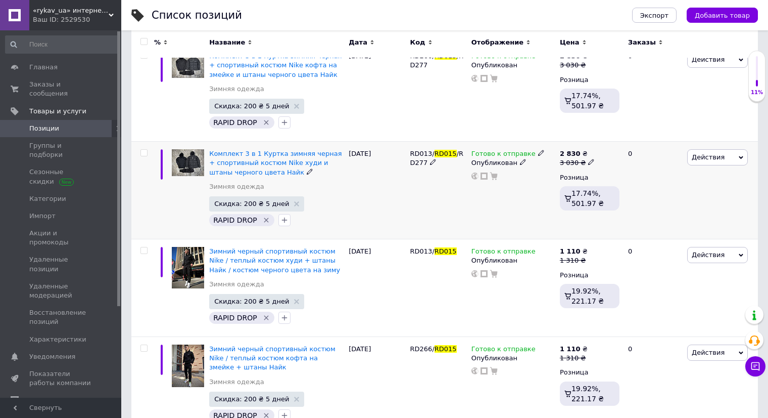
scroll to position [275, 0]
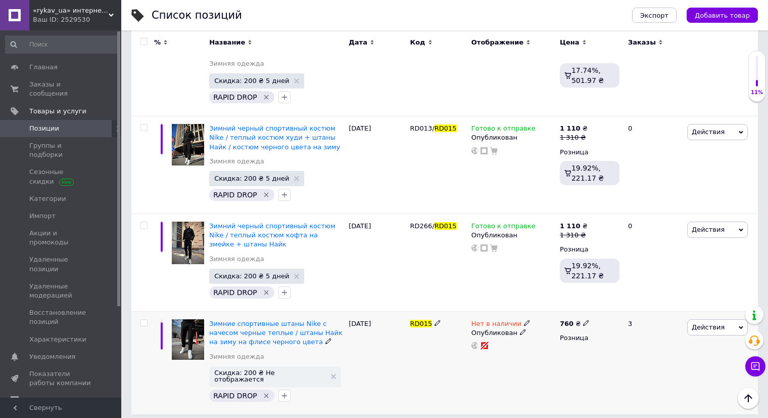
click at [498, 320] on span "Нет в наличии" at bounding box center [497, 325] width 50 height 11
click at [553, 355] on li "Готово к отправке" at bounding box center [582, 359] width 96 height 14
click at [439, 296] on div "RD266/ RD015" at bounding box center [438, 263] width 61 height 98
click at [765, 366] on button "Чат с покупателем" at bounding box center [756, 366] width 20 height 20
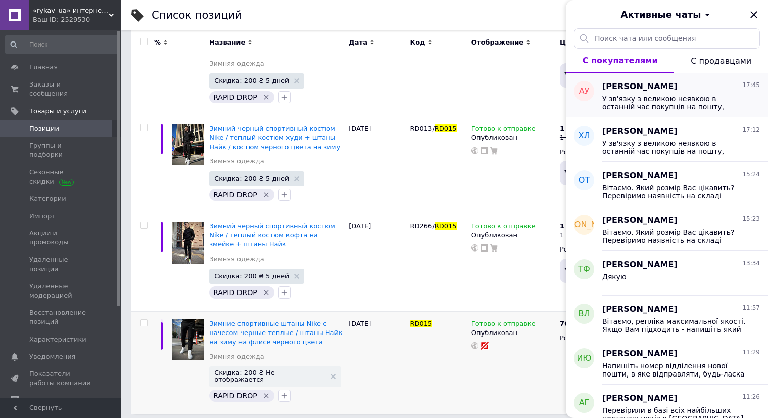
click at [641, 97] on span "У зв'язку з великою неявкою в останній час покупців на пошту, зараз посилки від…" at bounding box center [675, 103] width 144 height 16
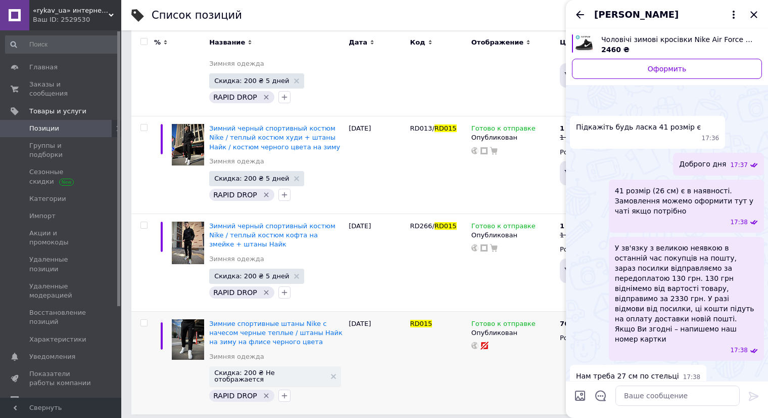
scroll to position [644, 0]
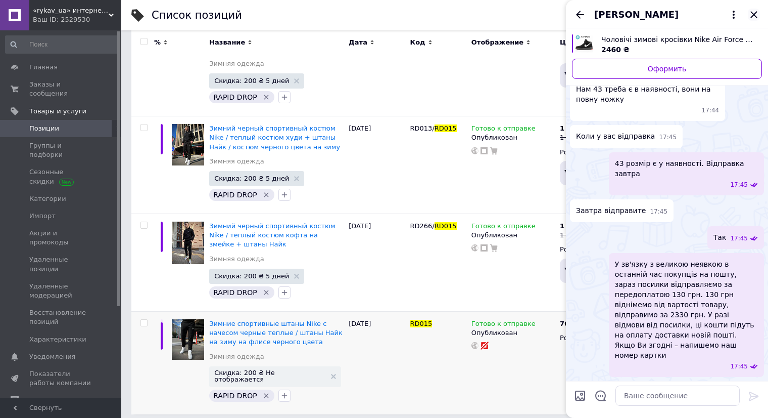
click at [751, 11] on icon "Закрыть" at bounding box center [754, 15] width 12 height 12
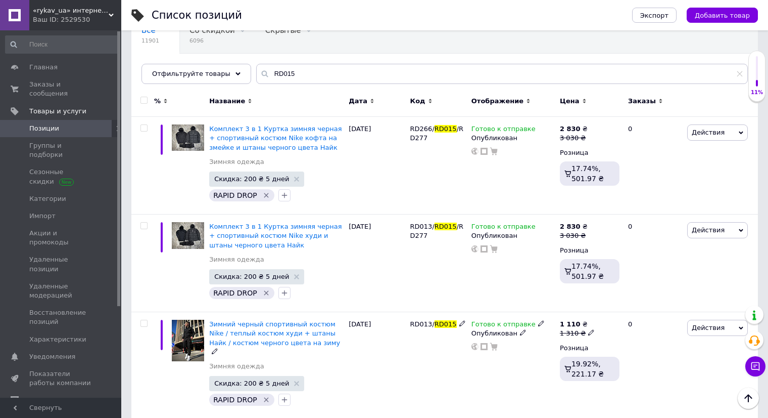
scroll to position [0, 0]
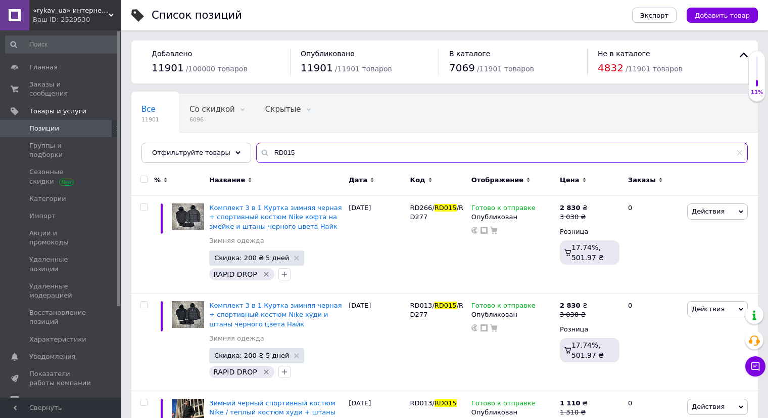
click at [341, 156] on input "RD015" at bounding box center [502, 153] width 492 height 20
paste input "18693"
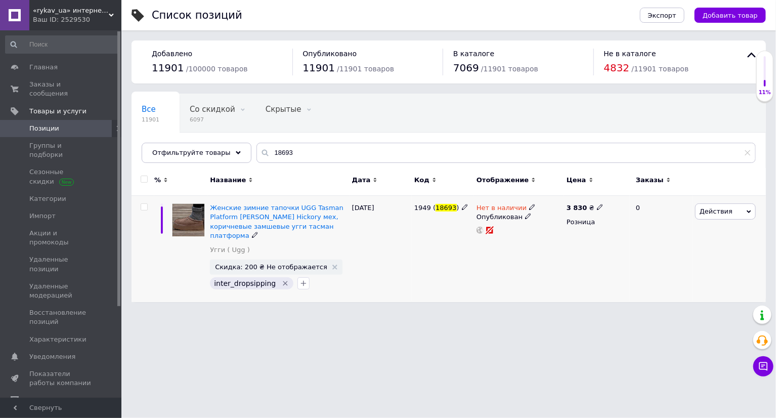
click at [497, 213] on span "Нет в наличии" at bounding box center [501, 209] width 50 height 11
click at [560, 207] on ul "В наличии Под заказ Готово к отправке" at bounding box center [586, 229] width 97 height 49
click at [561, 192] on span "Нет в наличии" at bounding box center [570, 195] width 50 height 8
click at [563, 209] on li "В наличии" at bounding box center [586, 215] width 96 height 14
click at [425, 251] on div "1949 ( 18693 )" at bounding box center [443, 249] width 62 height 107
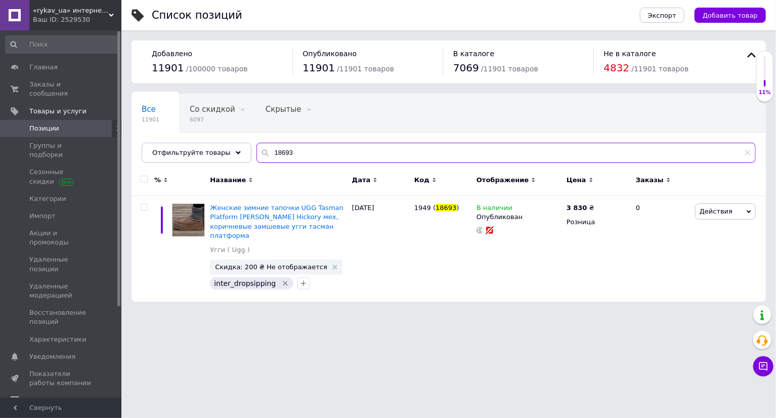
click at [347, 145] on input "18693" at bounding box center [505, 153] width 499 height 20
paste input "28"
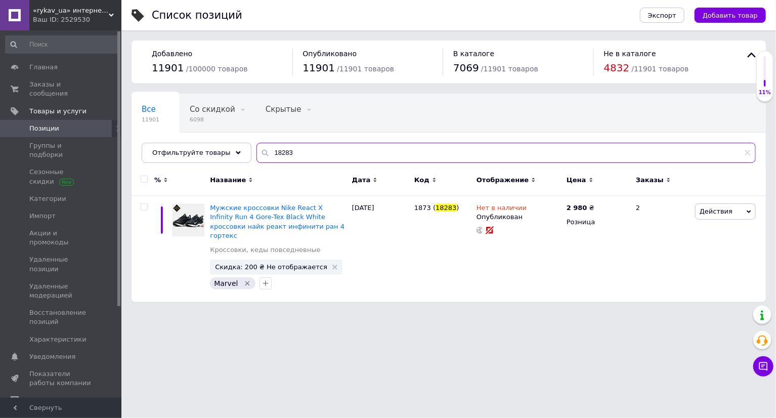
paste input "30"
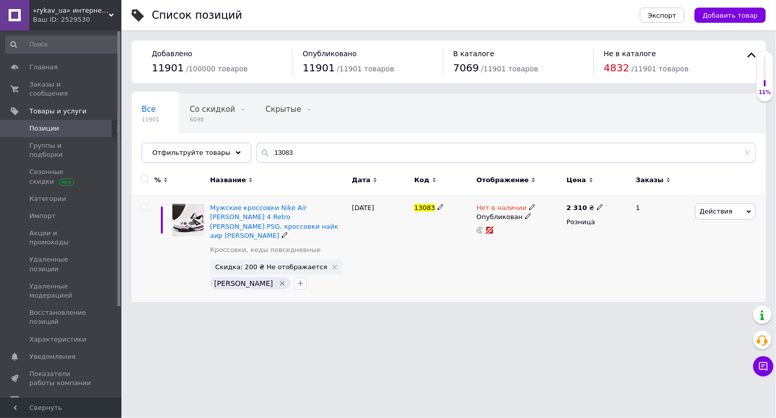
click at [513, 210] on span "Нет в наличии" at bounding box center [501, 209] width 50 height 11
click at [558, 213] on li "В наличии" at bounding box center [586, 215] width 96 height 14
click at [432, 255] on div "13083" at bounding box center [443, 249] width 62 height 107
click at [309, 160] on input "13083" at bounding box center [505, 153] width 499 height 20
paste input "4481"
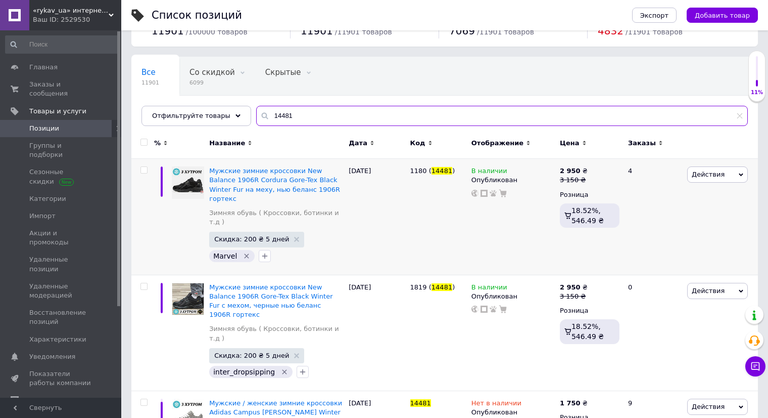
scroll to position [79, 0]
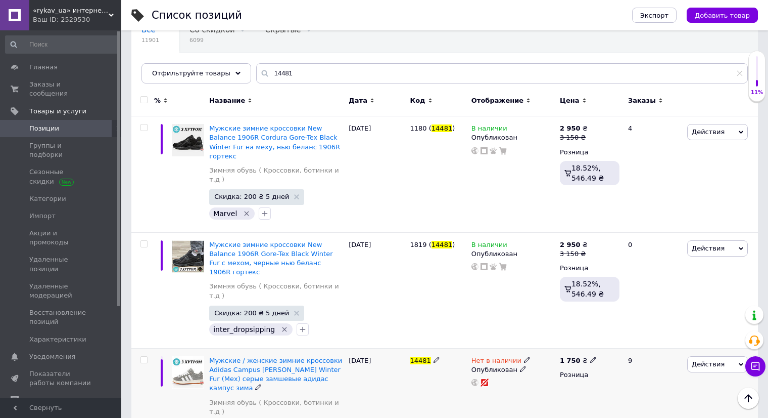
click at [505, 356] on span "Нет в наличии" at bounding box center [497, 361] width 50 height 11
click at [553, 361] on li "В наличии" at bounding box center [582, 368] width 96 height 14
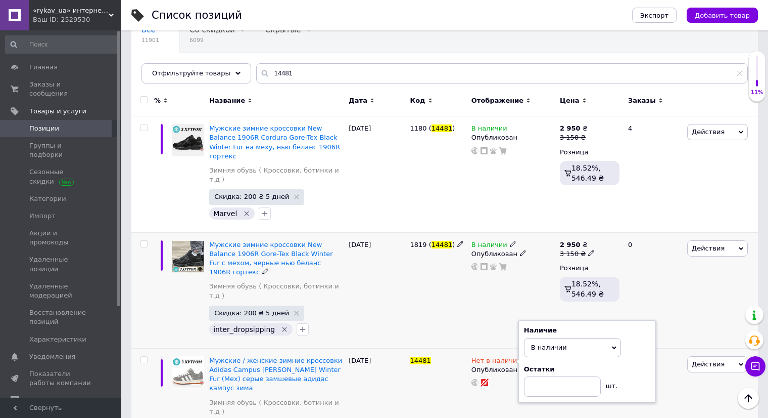
click at [424, 281] on div "1819 ( 14481 )" at bounding box center [438, 290] width 61 height 116
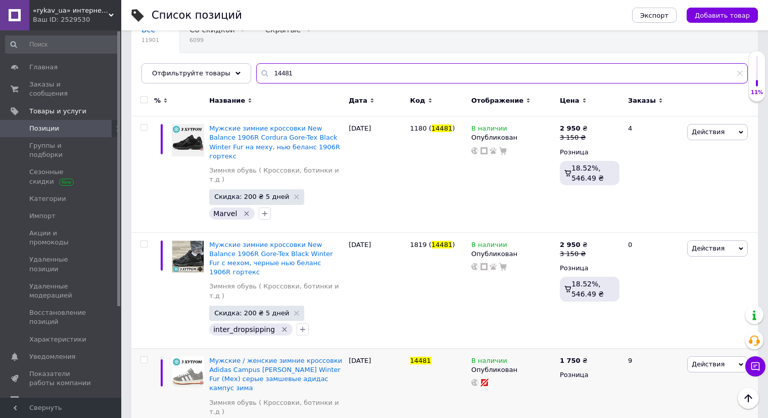
click at [347, 73] on input "14481" at bounding box center [502, 73] width 492 height 20
paste input "590398526"
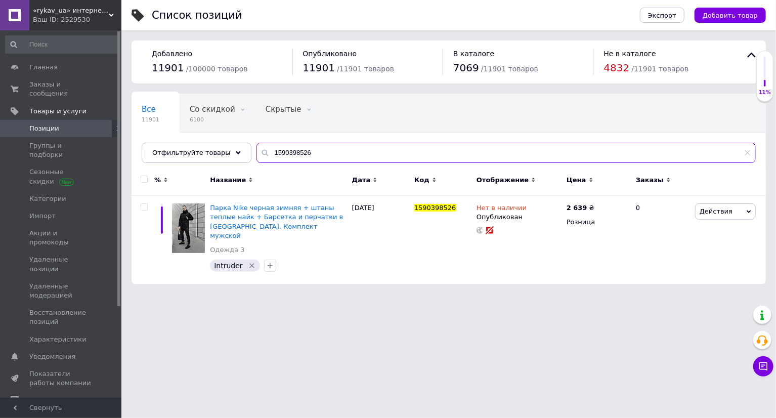
paste input "4913"
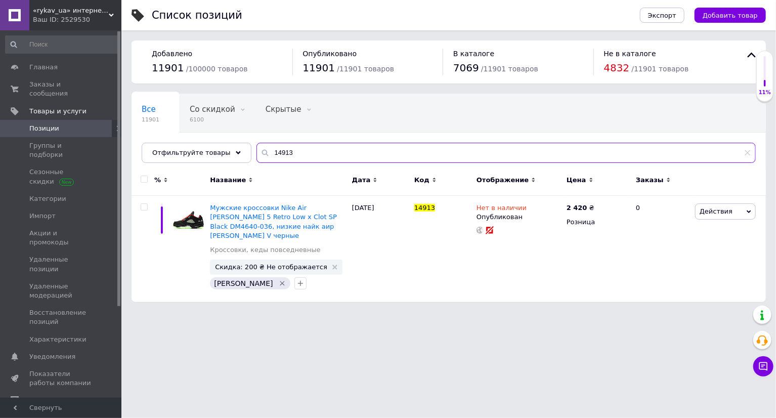
paste input "0486"
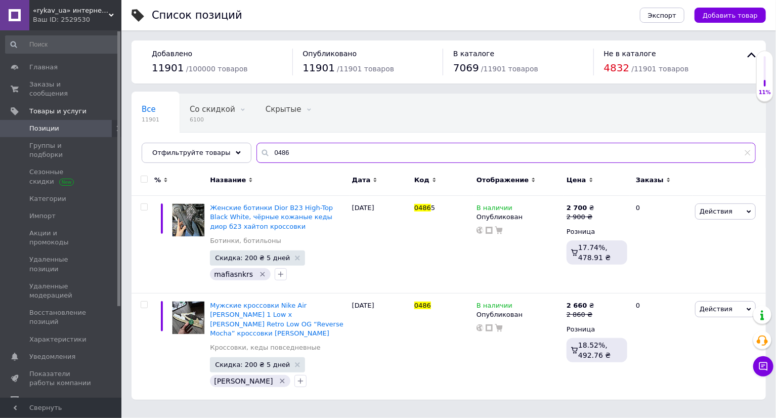
paste input "ALL16309"
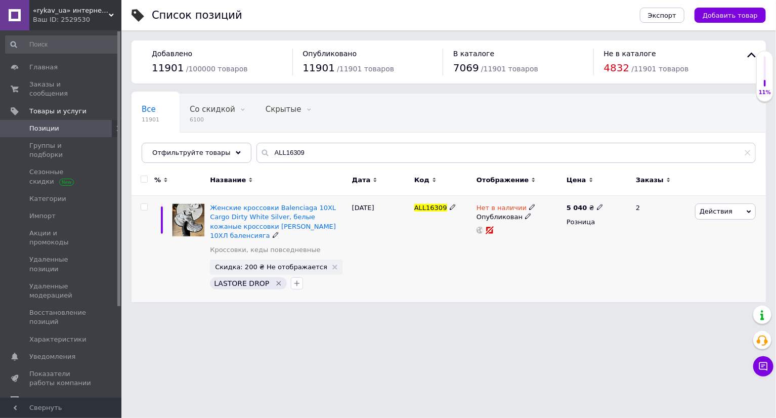
click at [516, 209] on span "Нет в наличии" at bounding box center [501, 209] width 50 height 11
click at [564, 218] on li "В наличии" at bounding box center [586, 215] width 96 height 14
click at [397, 242] on div "[DATE]" at bounding box center [380, 249] width 62 height 107
click at [346, 147] on input "ALL16309" at bounding box center [505, 153] width 499 height 20
paste input "14907"
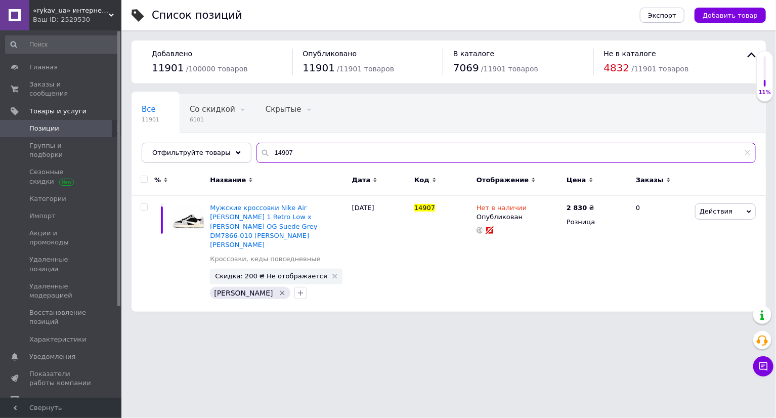
paste input "3097"
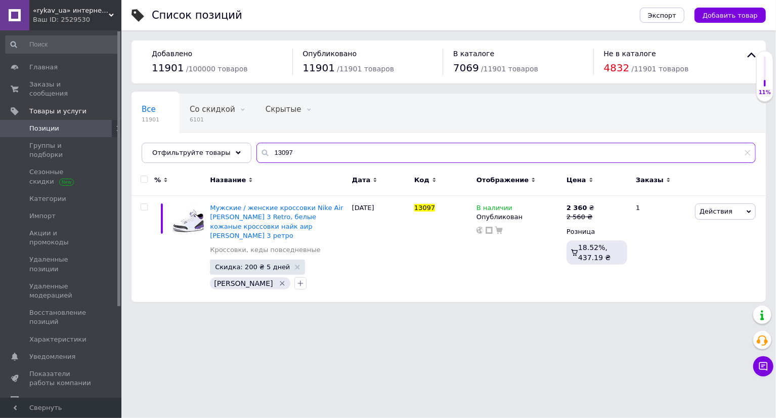
paste input "616"
type input "13616"
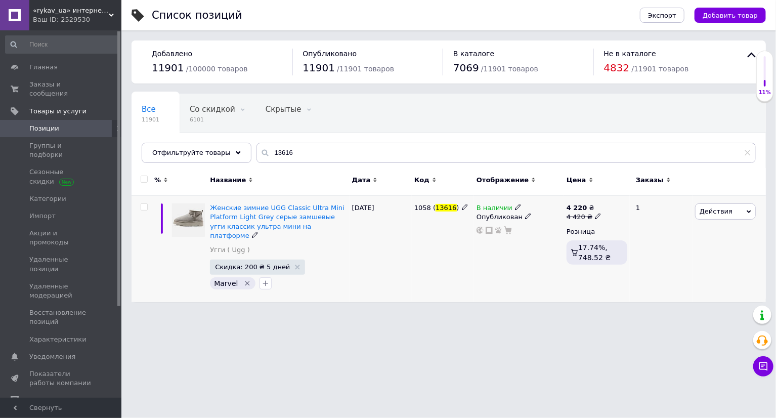
click at [578, 216] on div "4 420 ₴" at bounding box center [583, 216] width 35 height 9
click at [620, 201] on input "4420" at bounding box center [644, 201] width 77 height 20
type input "4460"
click at [424, 312] on html "«rykav_ua» интернет магазин одежды и обуви Ваш ID: 2529530 Сайт «rykav_ua» инте…" at bounding box center [388, 156] width 776 height 312
click at [96, 88] on span "0 0" at bounding box center [108, 89] width 28 height 18
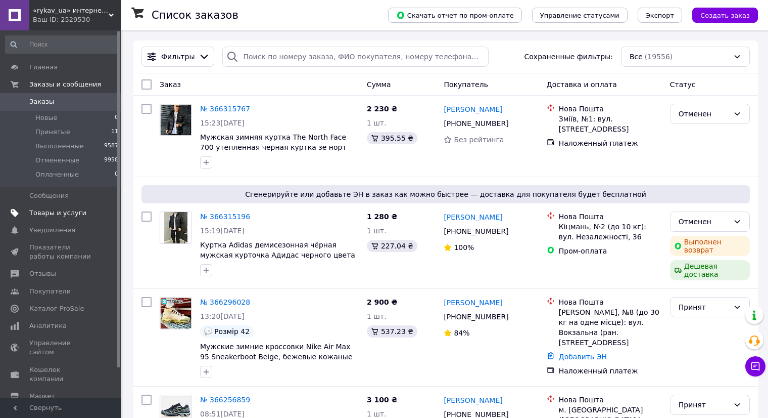
click at [86, 215] on span "Товары и услуги" at bounding box center [61, 212] width 64 height 9
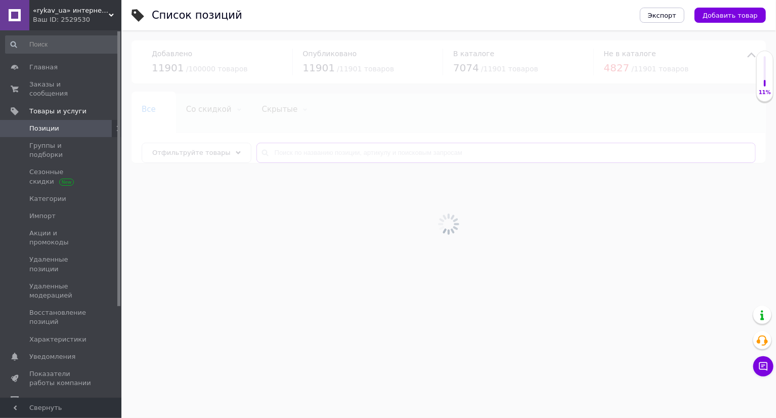
click at [423, 160] on input "text" at bounding box center [505, 153] width 499 height 20
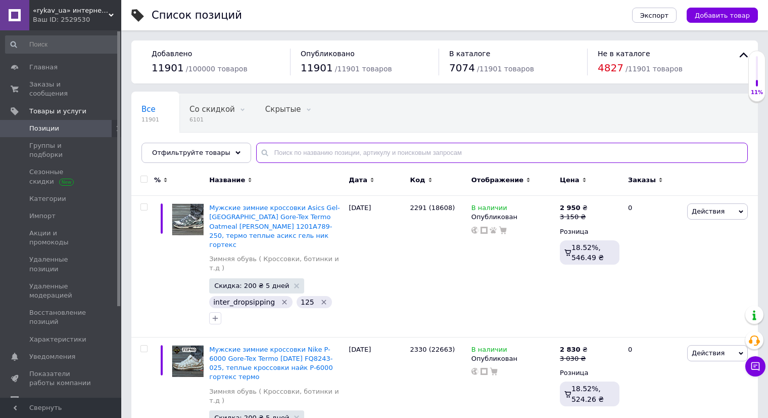
click at [424, 159] on input "text" at bounding box center [502, 153] width 492 height 20
paste input "14784"
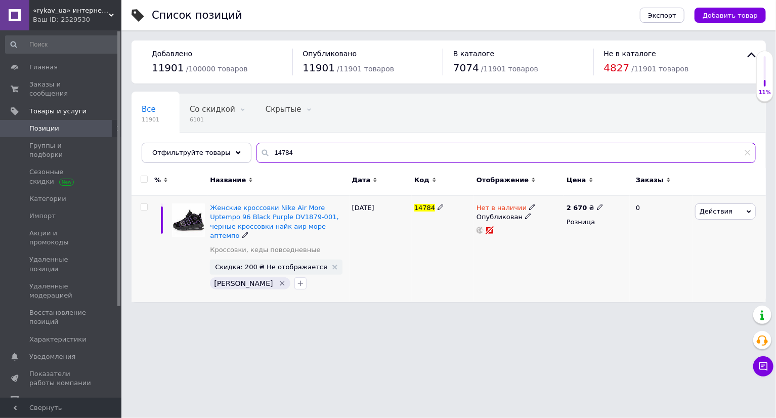
type input "14784"
click at [508, 208] on span "Нет в наличии" at bounding box center [501, 209] width 50 height 11
click at [560, 214] on li "В наличии" at bounding box center [586, 215] width 96 height 14
drag, startPoint x: 424, startPoint y: 264, endPoint x: 399, endPoint y: 69, distance: 196.2
click at [424, 264] on div "14784" at bounding box center [443, 249] width 62 height 107
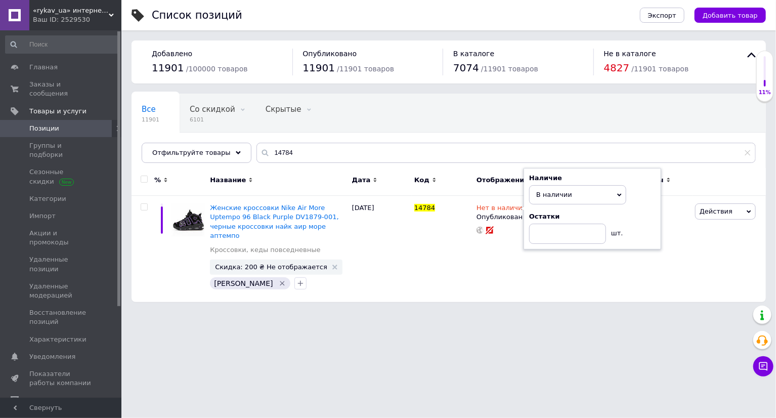
click at [462, 312] on html "«rykav_ua» интернет магазин одежды и обуви Ваш ID: 2529530 Сайт «rykav_ua» инте…" at bounding box center [388, 156] width 776 height 312
